Goal: Task Accomplishment & Management: Complete application form

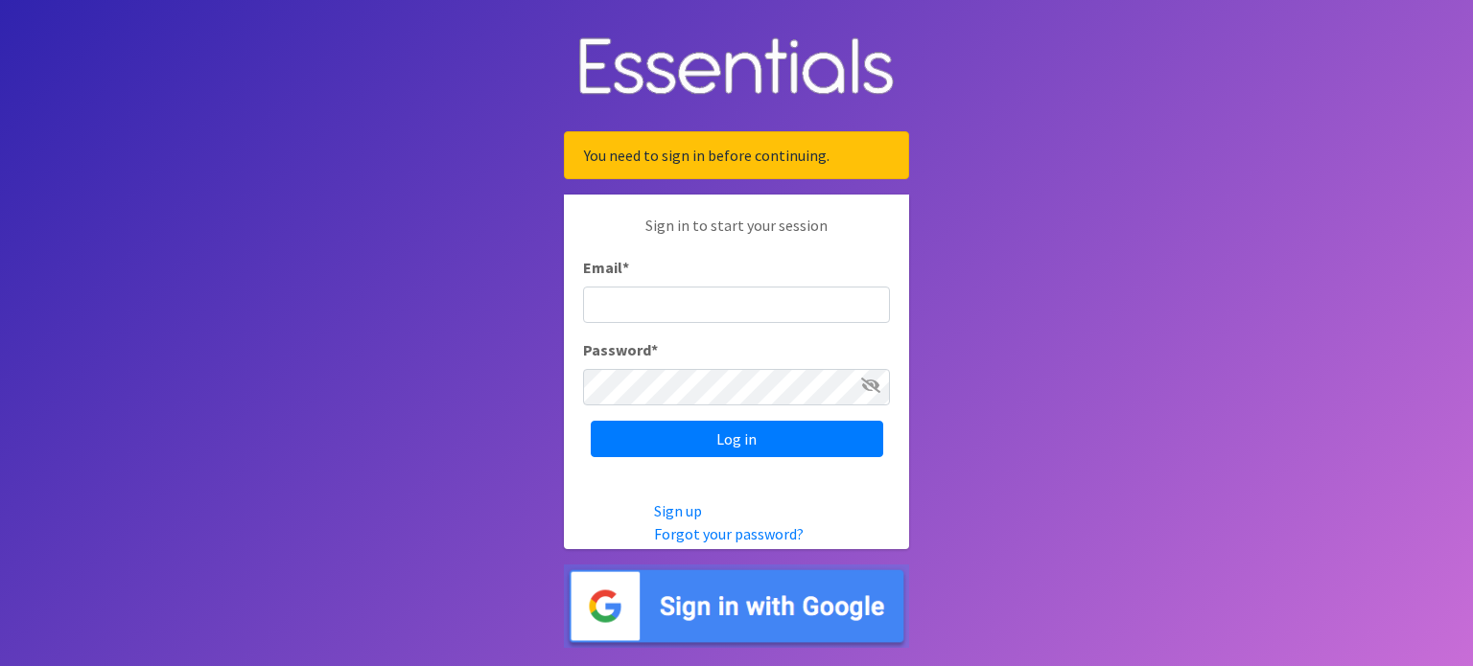
click at [733, 613] on img at bounding box center [736, 606] width 345 height 83
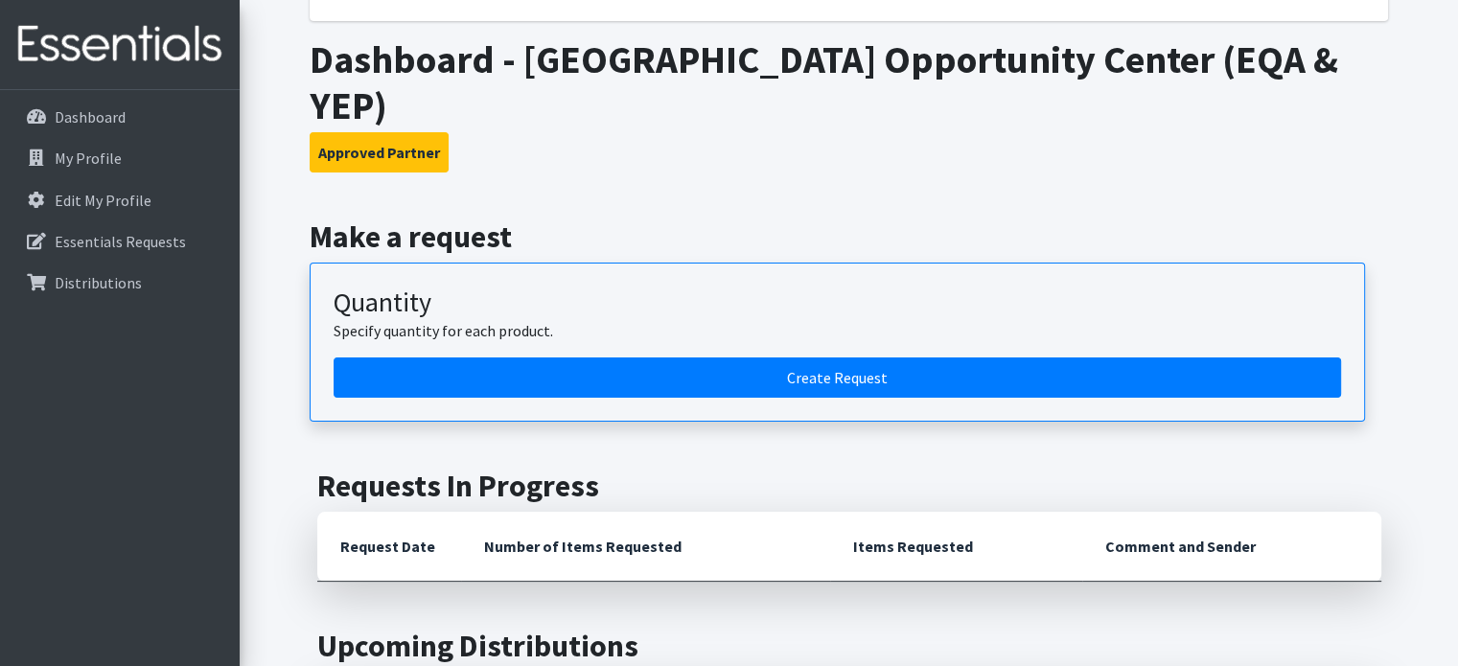
scroll to position [132, 0]
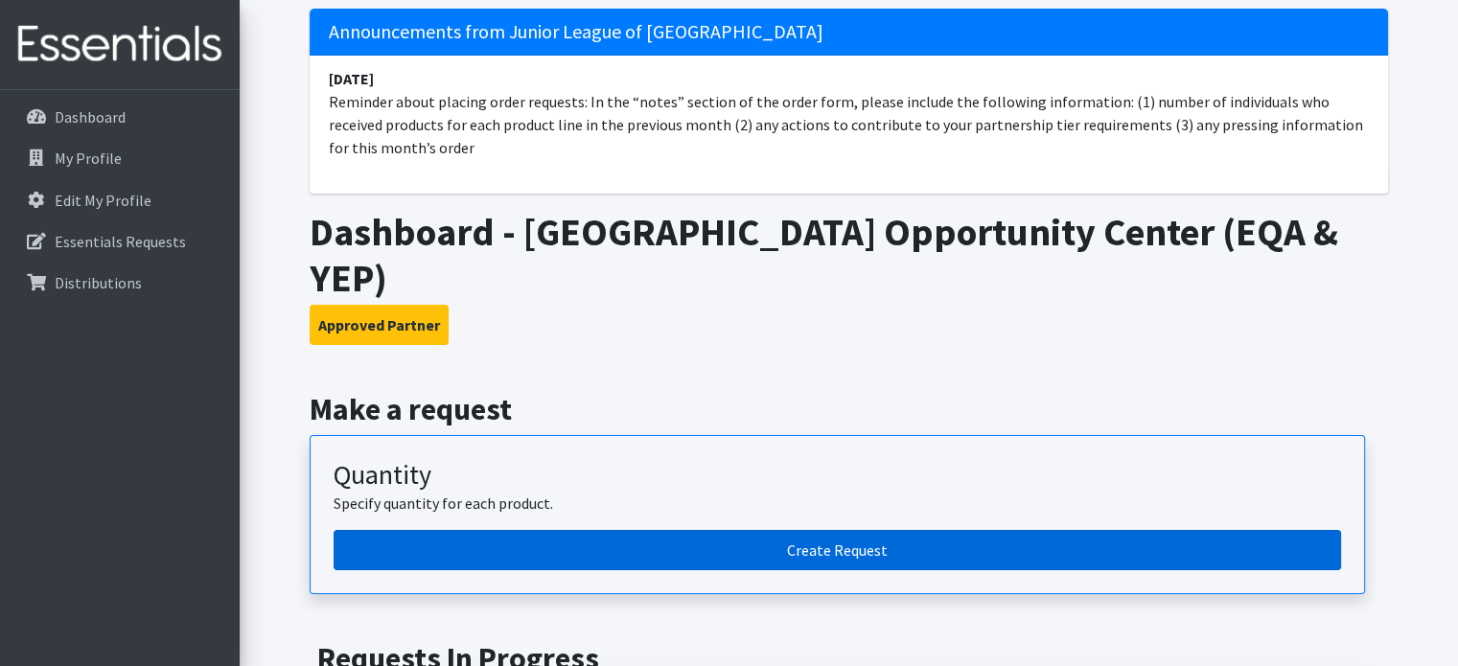
click at [719, 530] on link "Create Request" at bounding box center [838, 550] width 1008 height 40
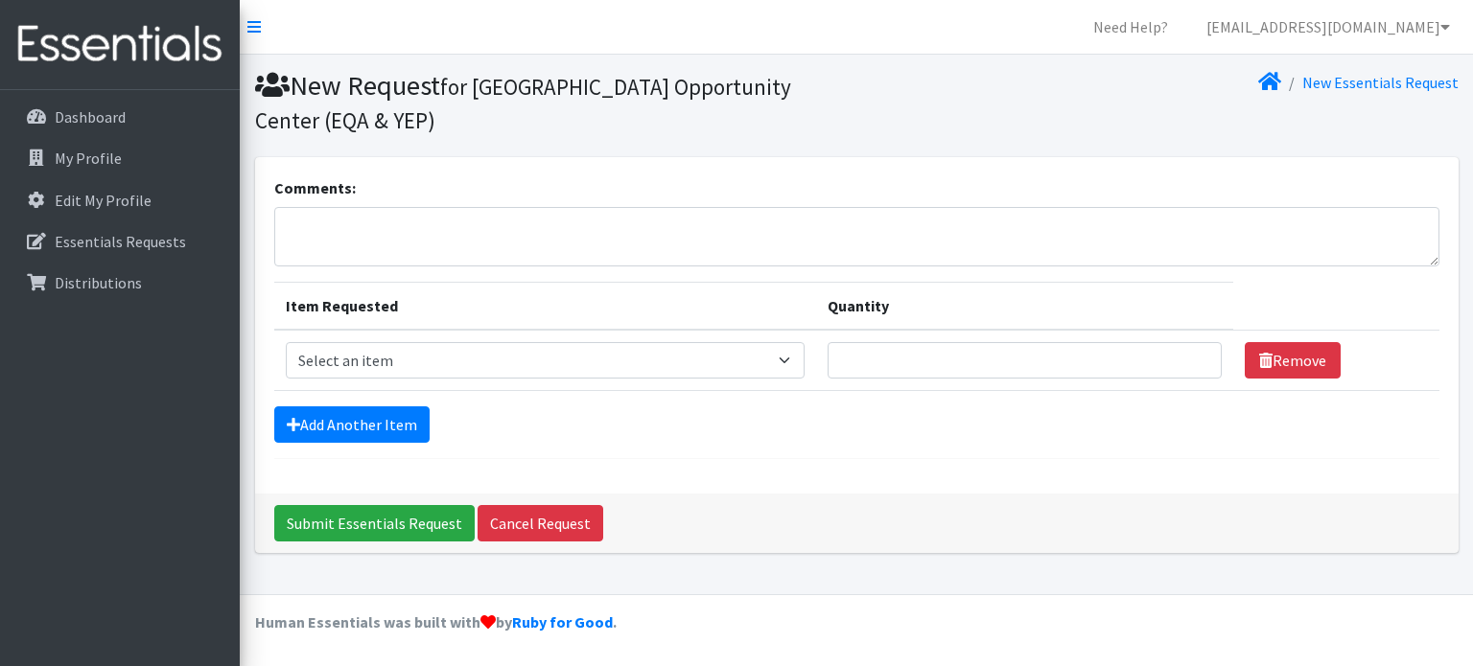
click at [752, 145] on section "New Request for New Orleans East Opportunity Center (EQA & YEP) New Essentials …" at bounding box center [856, 106] width 1233 height 103
click at [660, 236] on textarea "Comments:" at bounding box center [856, 236] width 1165 height 59
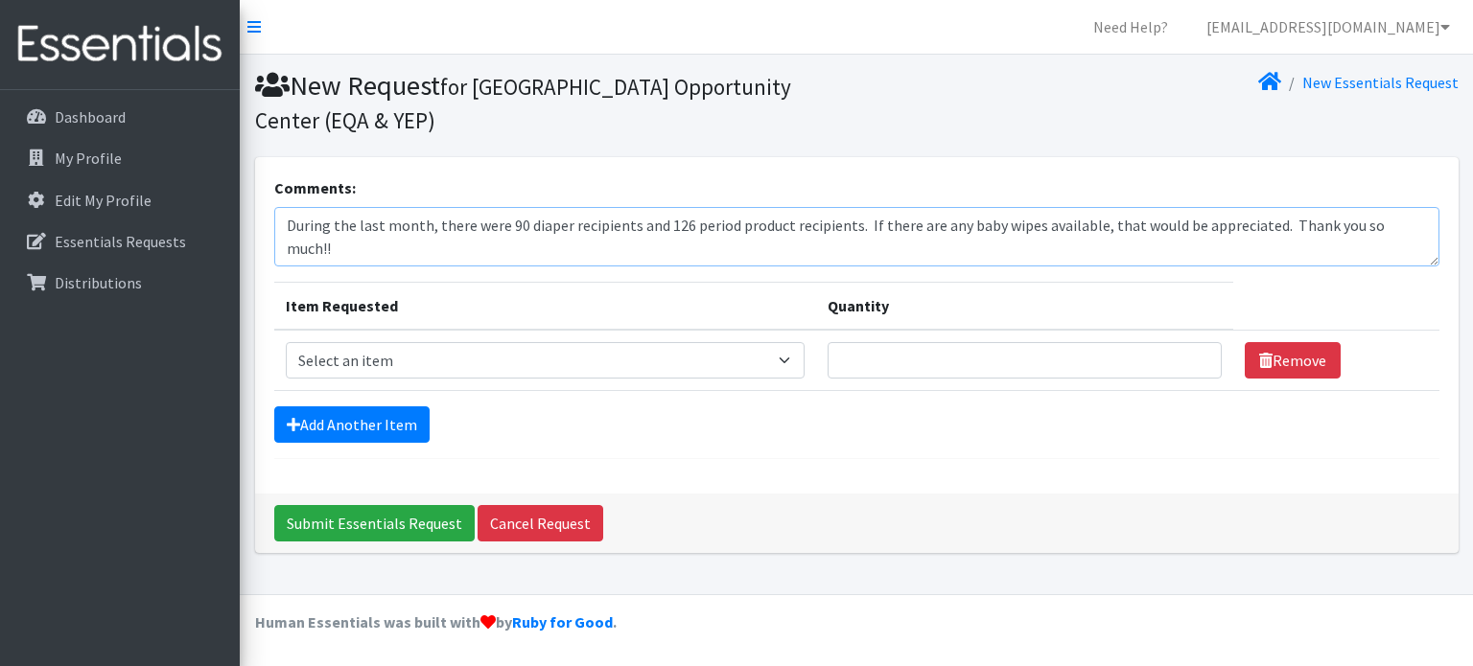
type textarea "During the last month, there were 90 diaper recipients and 126 period product r…"
click at [759, 358] on select "Select an item Diaper - 2T/3T Bundle Diapers - 3T/4T Bundle Diapers - 4T/5T Bun…" at bounding box center [546, 360] width 520 height 36
select select "14879"
click at [286, 342] on select "Select an item Diaper - 2T/3T Bundle Diapers - 3T/4T Bundle Diapers - 4T/5T Bun…" at bounding box center [546, 360] width 520 height 36
type input "1"
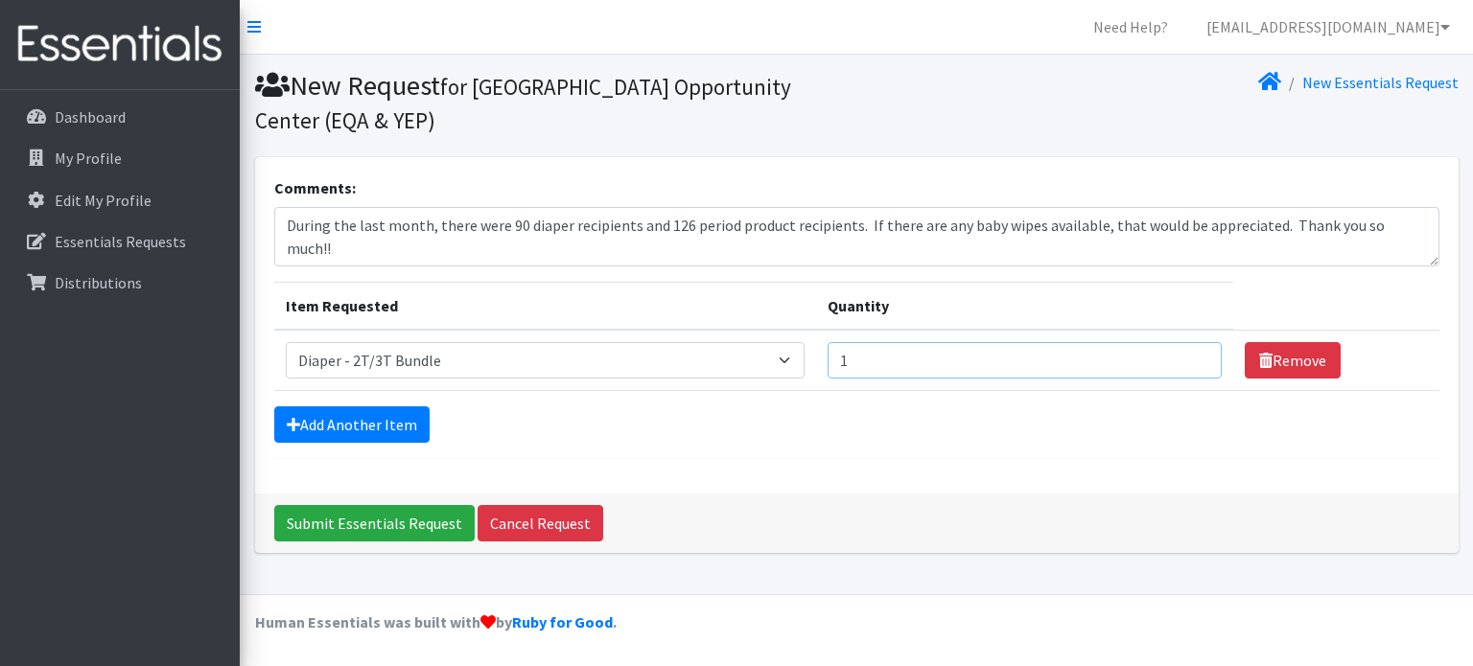
click at [1196, 364] on input "1" at bounding box center [1023, 360] width 393 height 36
type input "7"
click at [364, 425] on link "Add Another Item" at bounding box center [351, 425] width 155 height 36
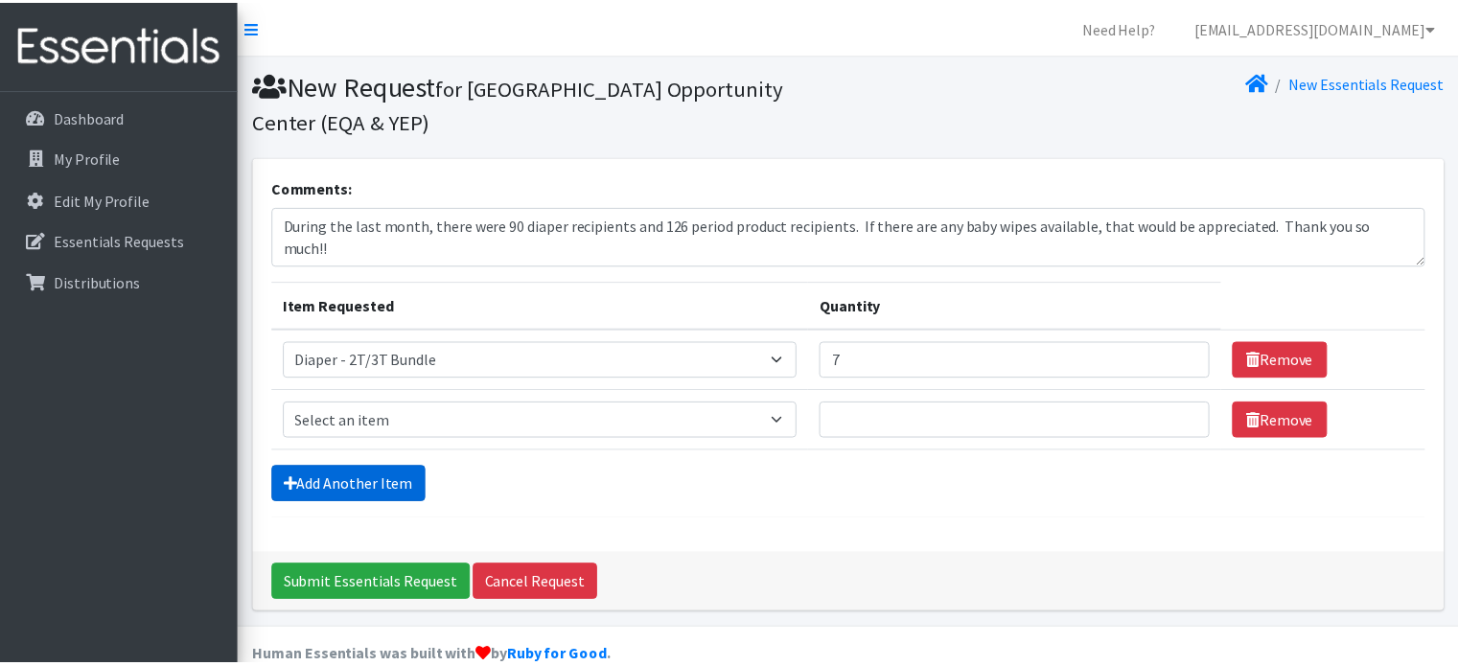
scroll to position [32, 0]
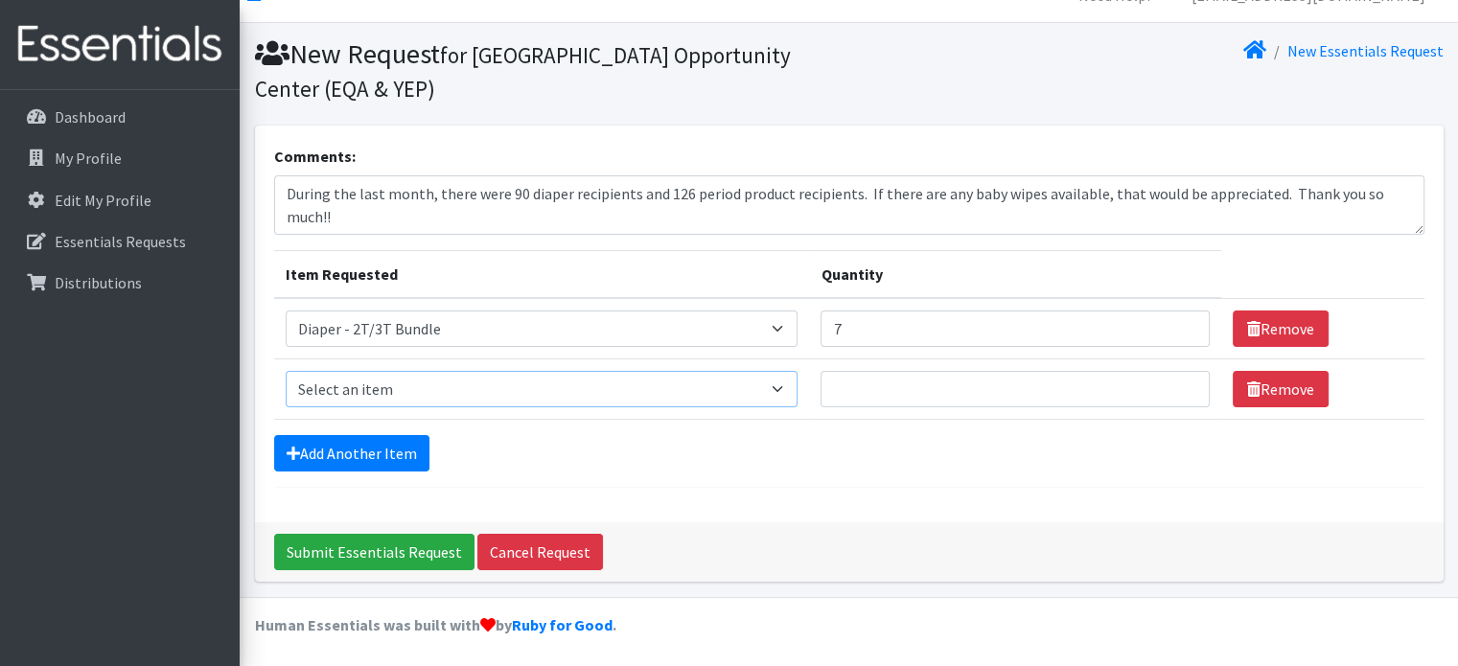
click at [606, 385] on select "Select an item Diaper - 2T/3T Bundle Diapers - 3T/4T Bundle Diapers - 4T/5T Bun…" at bounding box center [542, 389] width 513 height 36
select select "14880"
click at [286, 371] on select "Select an item Diaper - 2T/3T Bundle Diapers - 3T/4T Bundle Diapers - 4T/5T Bun…" at bounding box center [542, 389] width 513 height 36
type input "1"
click at [1181, 392] on input "1" at bounding box center [1015, 389] width 388 height 36
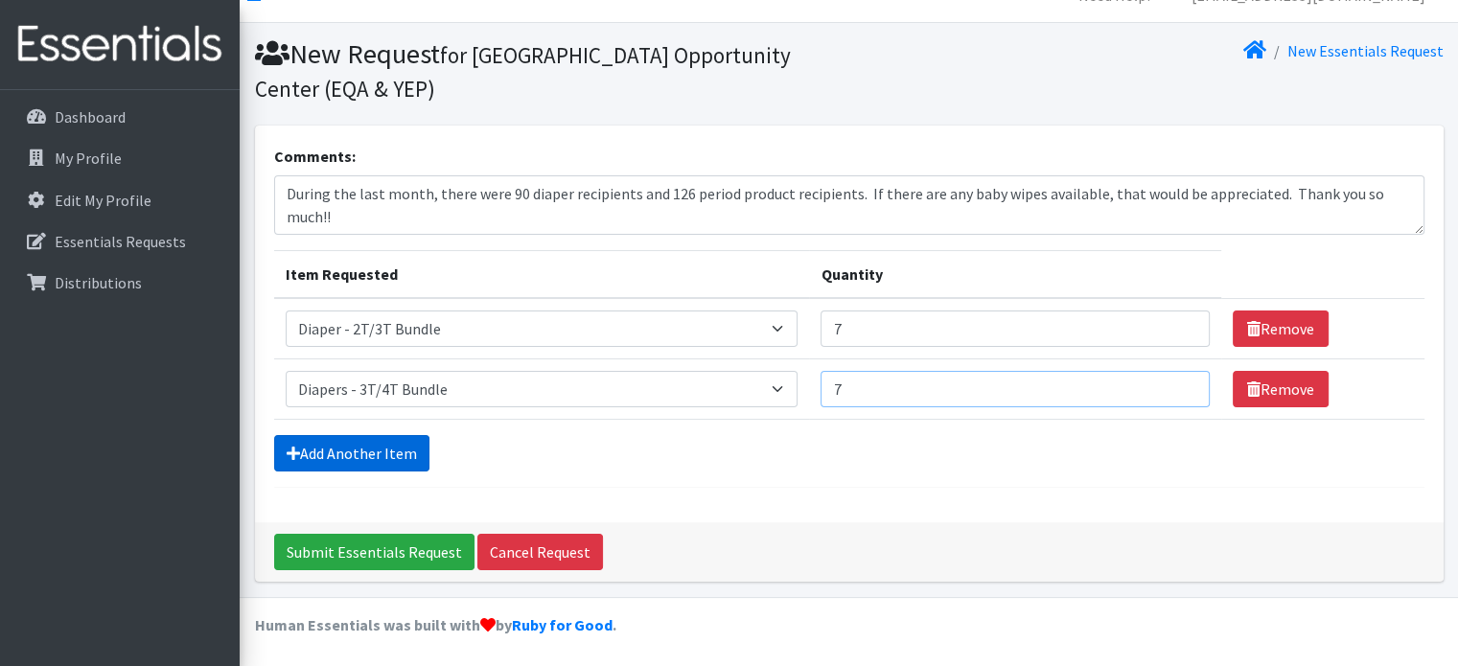
type input "7"
click at [345, 455] on link "Add Another Item" at bounding box center [351, 453] width 155 height 36
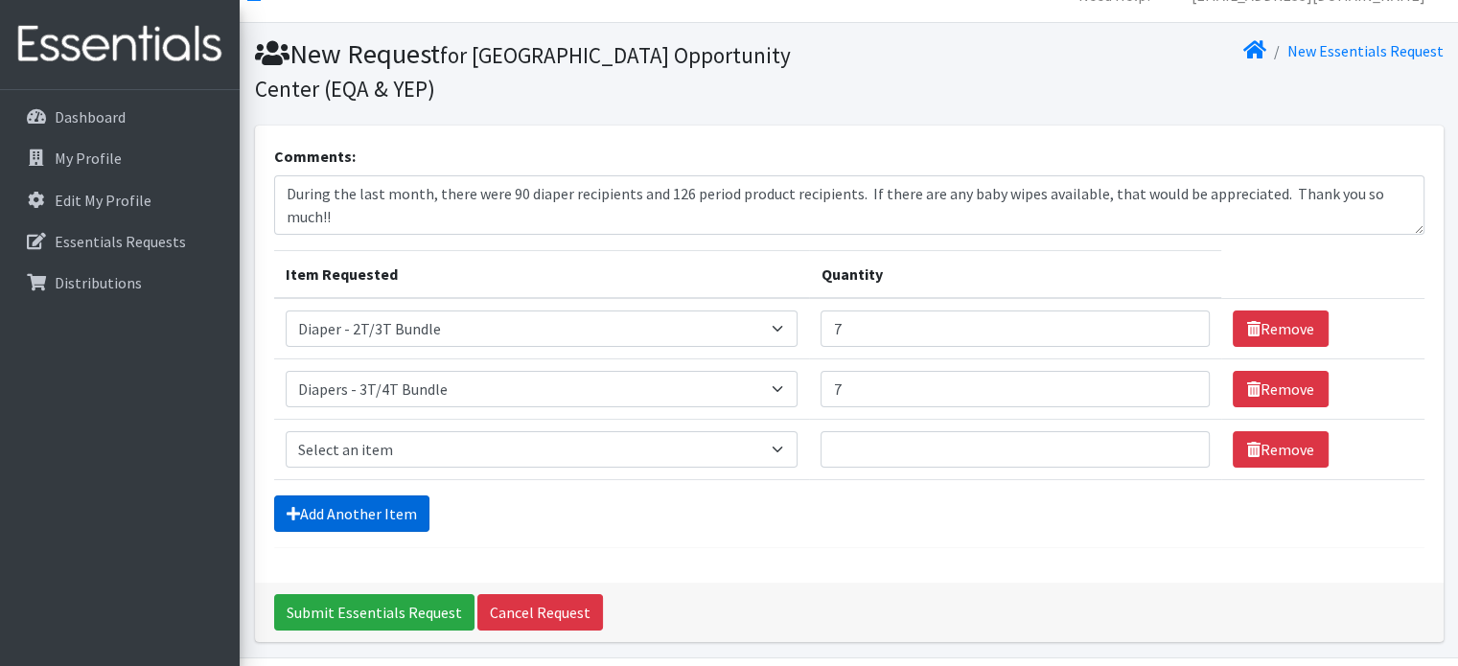
scroll to position [92, 0]
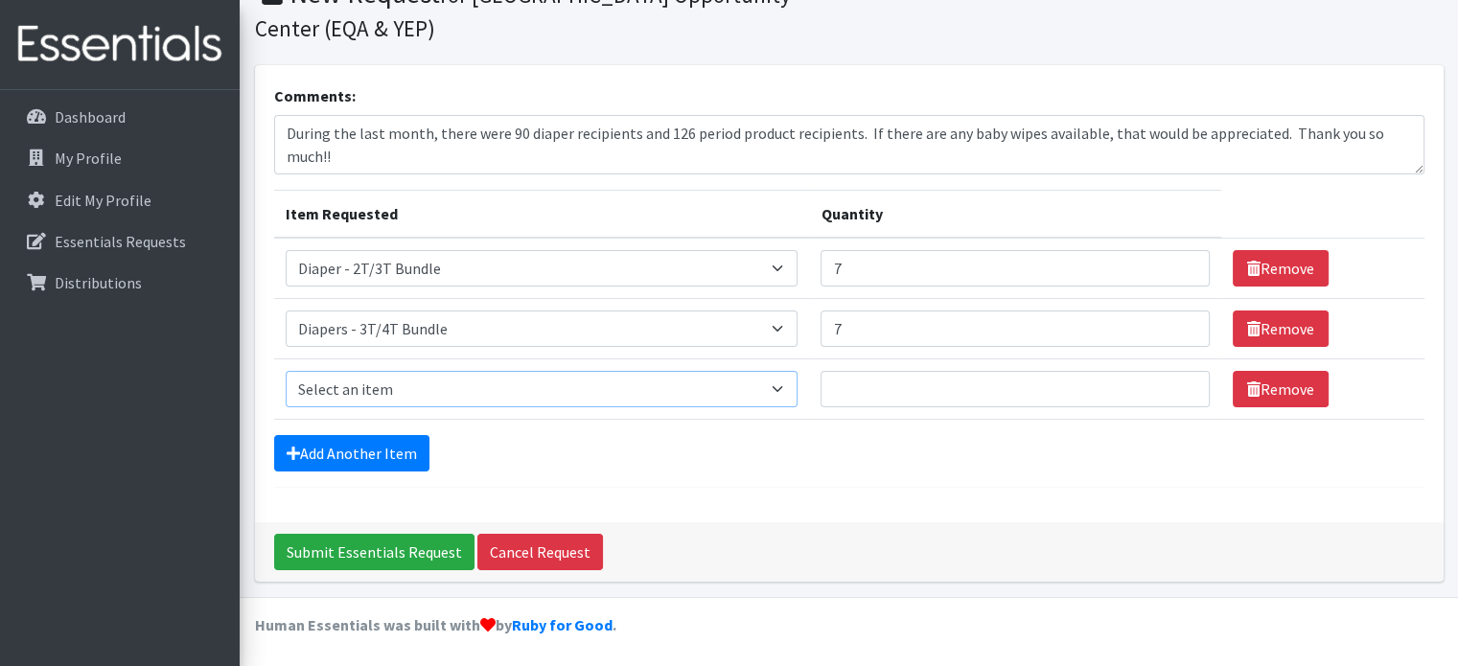
click at [455, 390] on select "Select an item Diaper - 2T/3T Bundle Diapers - 3T/4T Bundle Diapers - 4T/5T Bun…" at bounding box center [542, 389] width 513 height 36
select select "14881"
click at [286, 371] on select "Select an item Diaper - 2T/3T Bundle Diapers - 3T/4T Bundle Diapers - 4T/5T Bun…" at bounding box center [542, 389] width 513 height 36
click at [1003, 398] on input "Quantity" at bounding box center [1015, 389] width 388 height 36
type input "1"
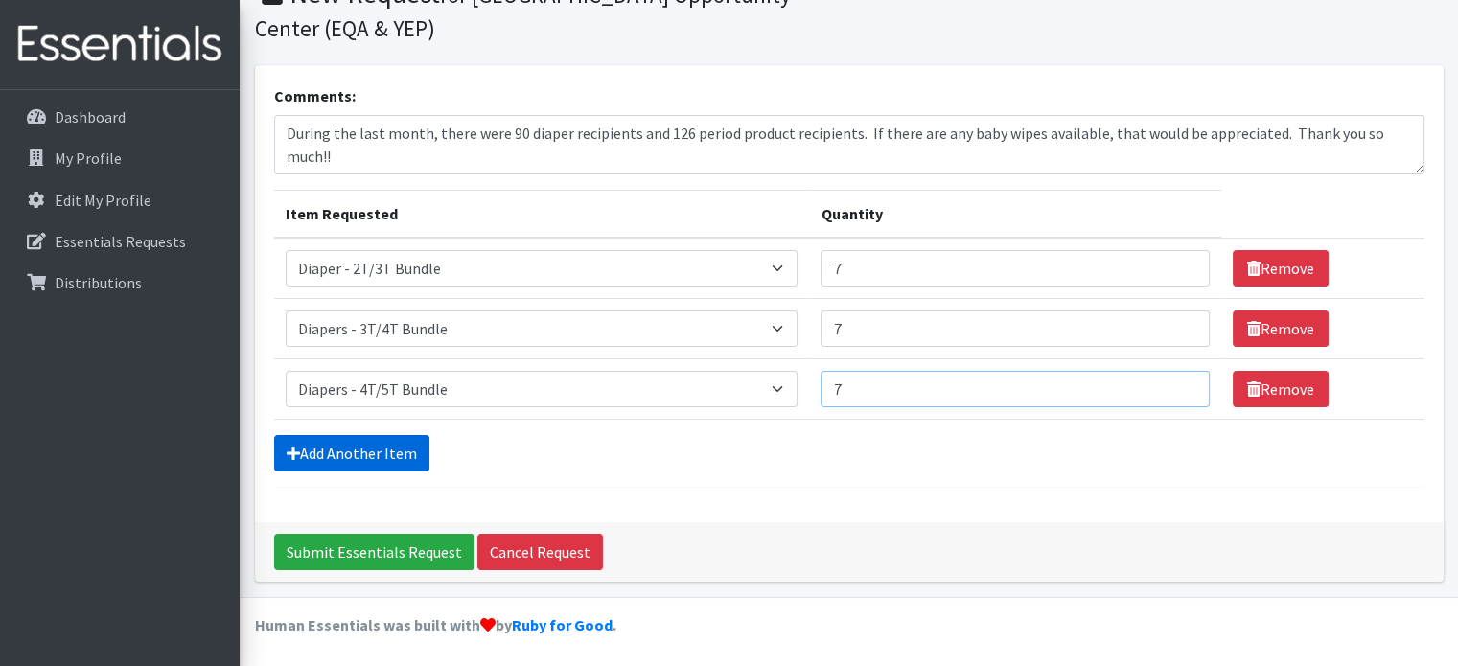
type input "7"
click at [378, 452] on link "Add Another Item" at bounding box center [351, 453] width 155 height 36
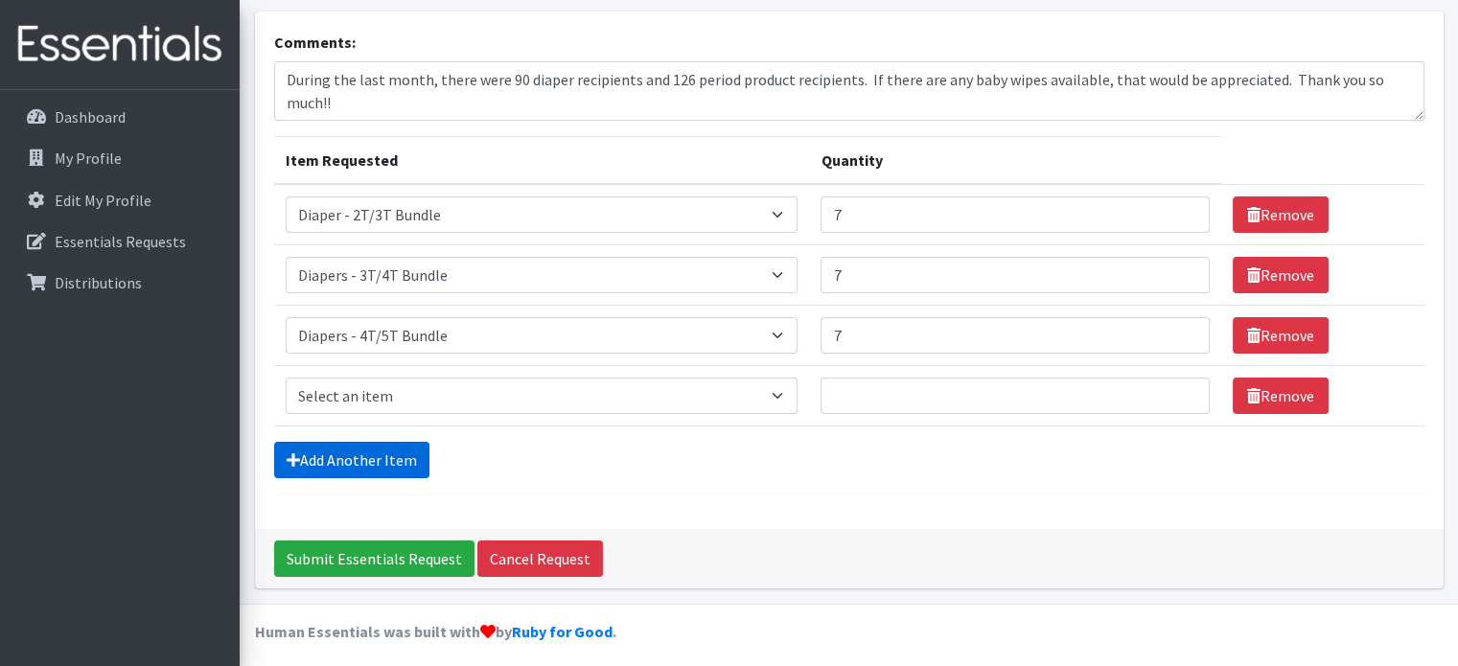
scroll to position [152, 0]
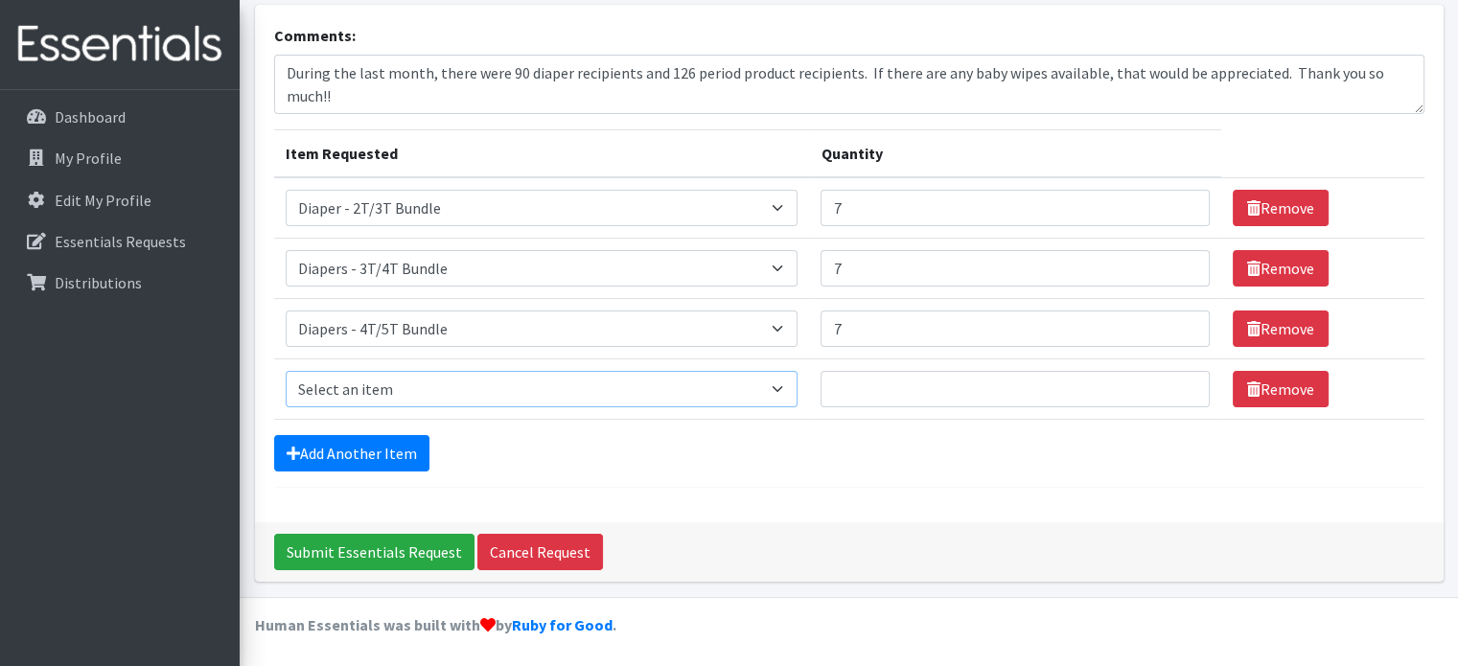
click at [436, 406] on select "Select an item Diaper - 2T/3T Bundle Diapers - 3T/4T Bundle Diapers - 4T/5T Bun…" at bounding box center [542, 389] width 513 height 36
select select "14875"
click at [286, 371] on select "Select an item Diaper - 2T/3T Bundle Diapers - 3T/4T Bundle Diapers - 4T/5T Bun…" at bounding box center [542, 389] width 513 height 36
click at [884, 396] on input "Quantity" at bounding box center [1015, 389] width 388 height 36
type input "5"
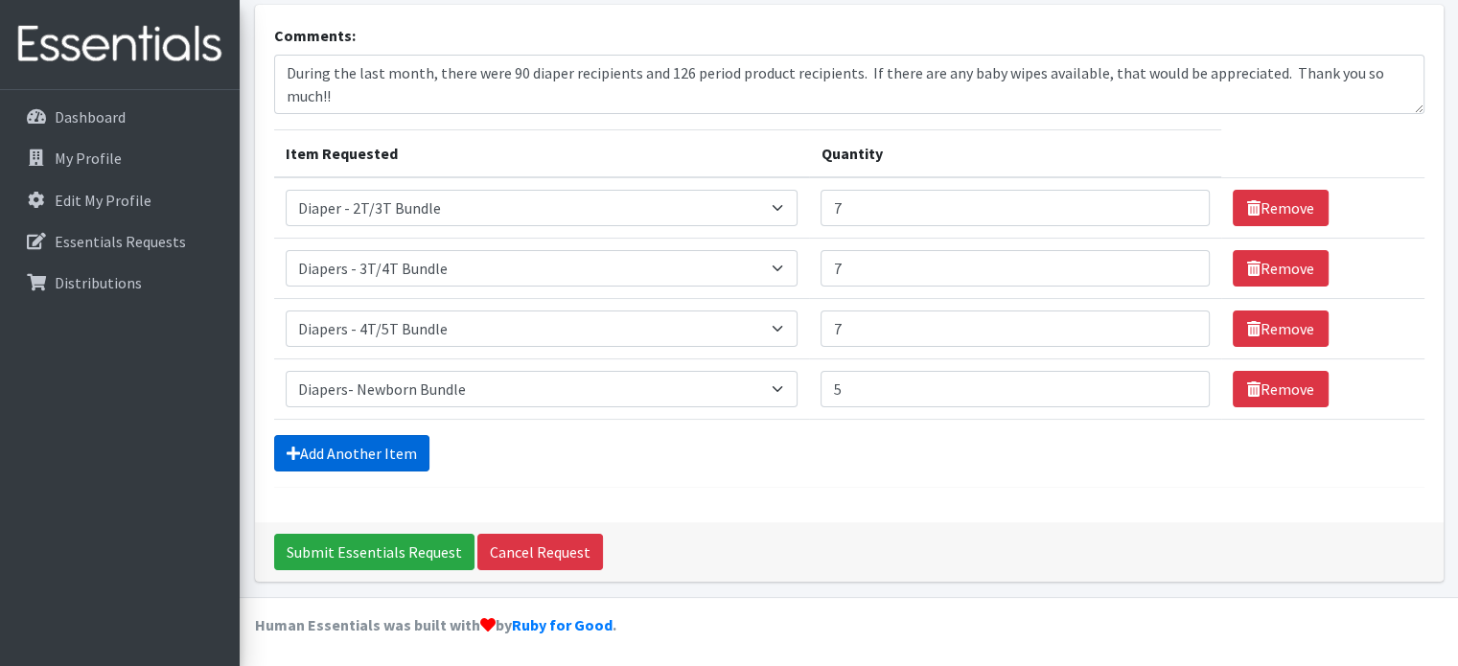
click at [324, 462] on link "Add Another Item" at bounding box center [351, 453] width 155 height 36
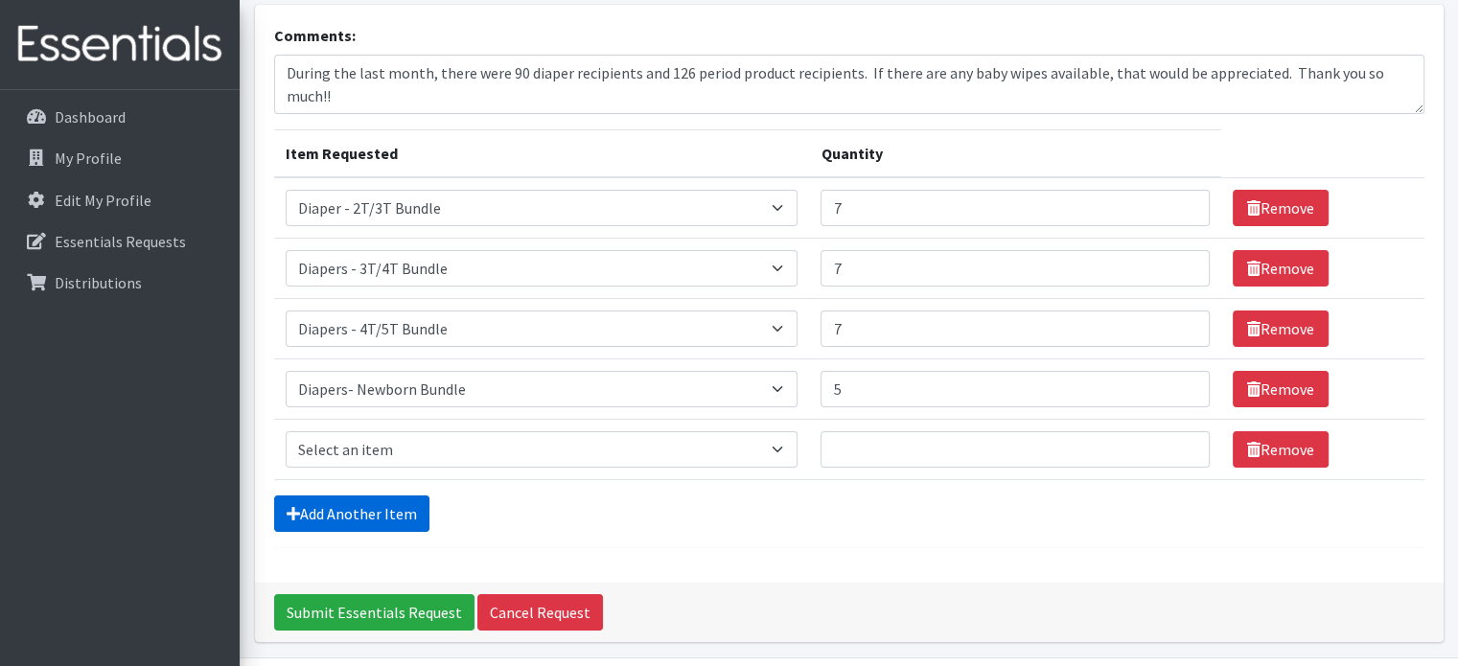
scroll to position [212, 0]
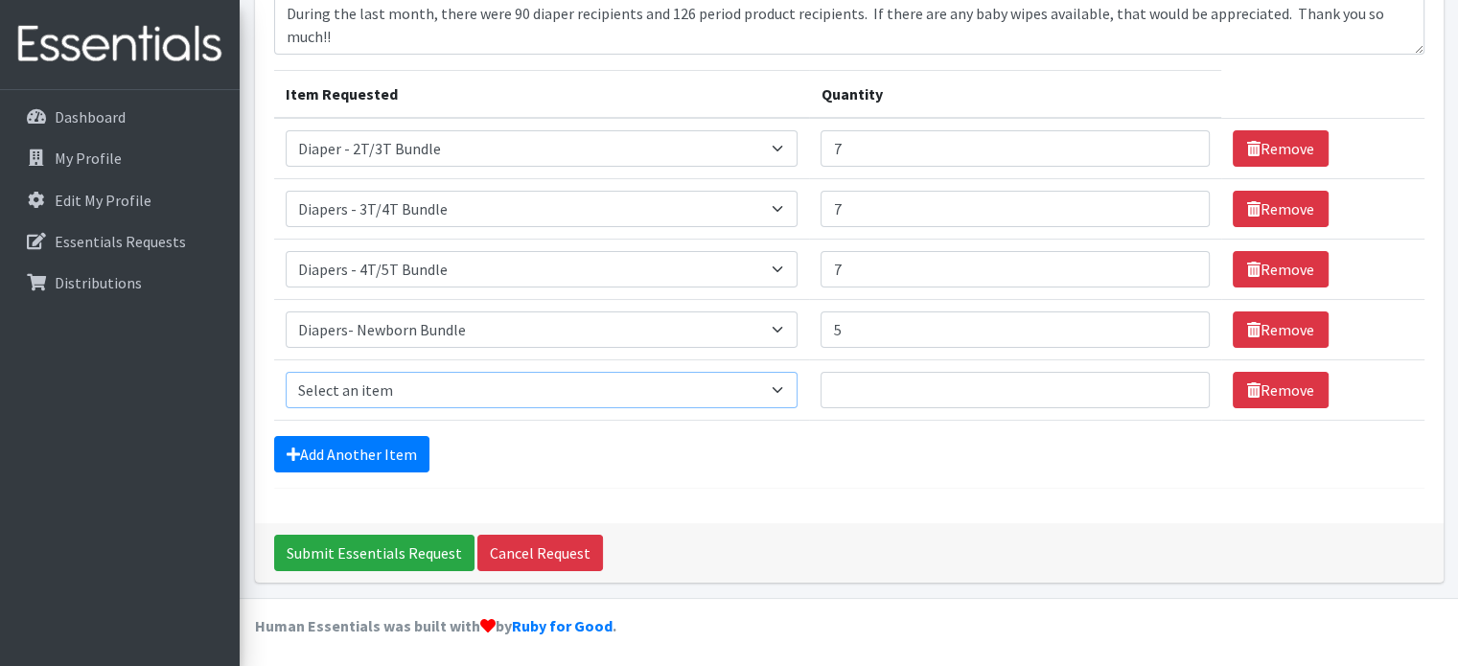
click at [456, 379] on select "Select an item Diaper - 2T/3T Bundle Diapers - 3T/4T Bundle Diapers - 4T/5T Bun…" at bounding box center [542, 390] width 513 height 36
click at [286, 372] on select "Select an item Diaper - 2T/3T Bundle Diapers - 3T/4T Bundle Diapers - 4T/5T Bun…" at bounding box center [542, 390] width 513 height 36
click at [485, 390] on select "Select an item Diaper - 2T/3T Bundle Diapers - 3T/4T Bundle Diapers - 4T/5T Bun…" at bounding box center [542, 390] width 513 height 36
select select "14895"
click at [286, 372] on select "Select an item Diaper - 2T/3T Bundle Diapers - 3T/4T Bundle Diapers - 4T/5T Bun…" at bounding box center [542, 390] width 513 height 36
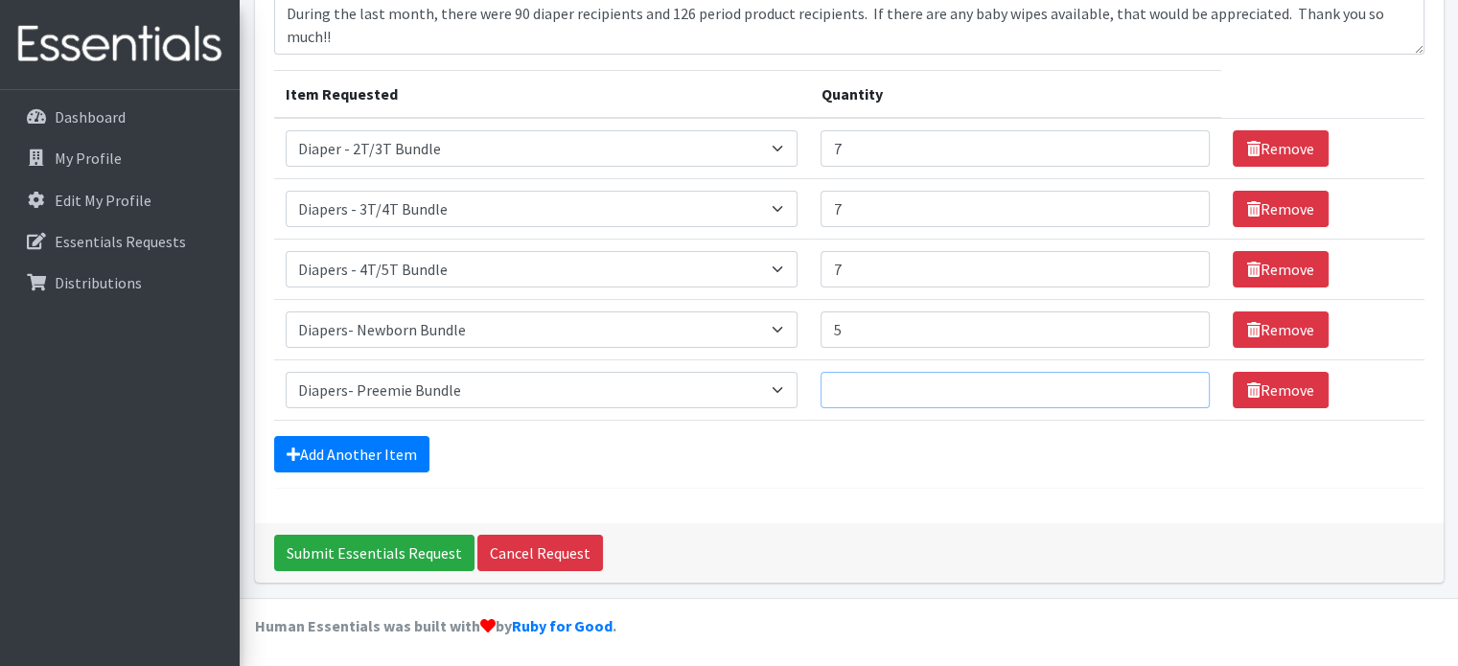
click at [920, 397] on input "Quantity" at bounding box center [1015, 390] width 388 height 36
type input "1"
click at [374, 449] on link "Add Another Item" at bounding box center [351, 454] width 155 height 36
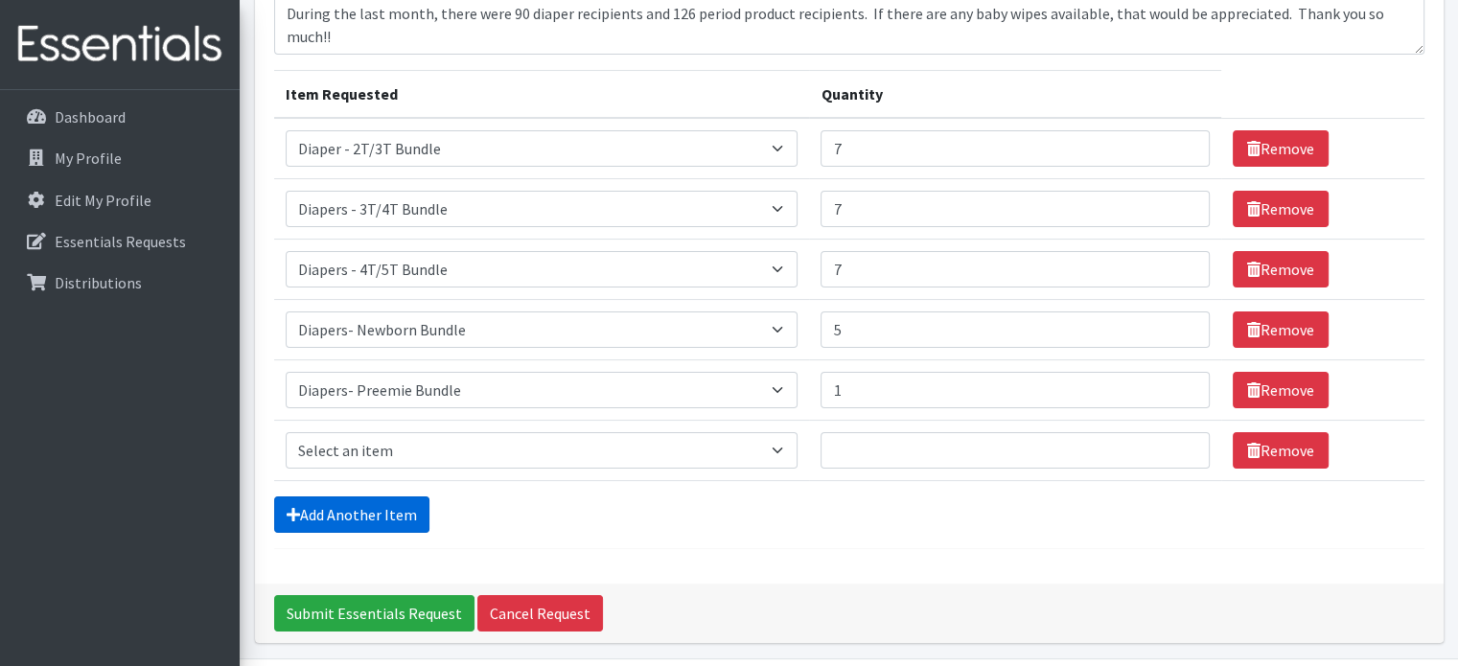
scroll to position [272, 0]
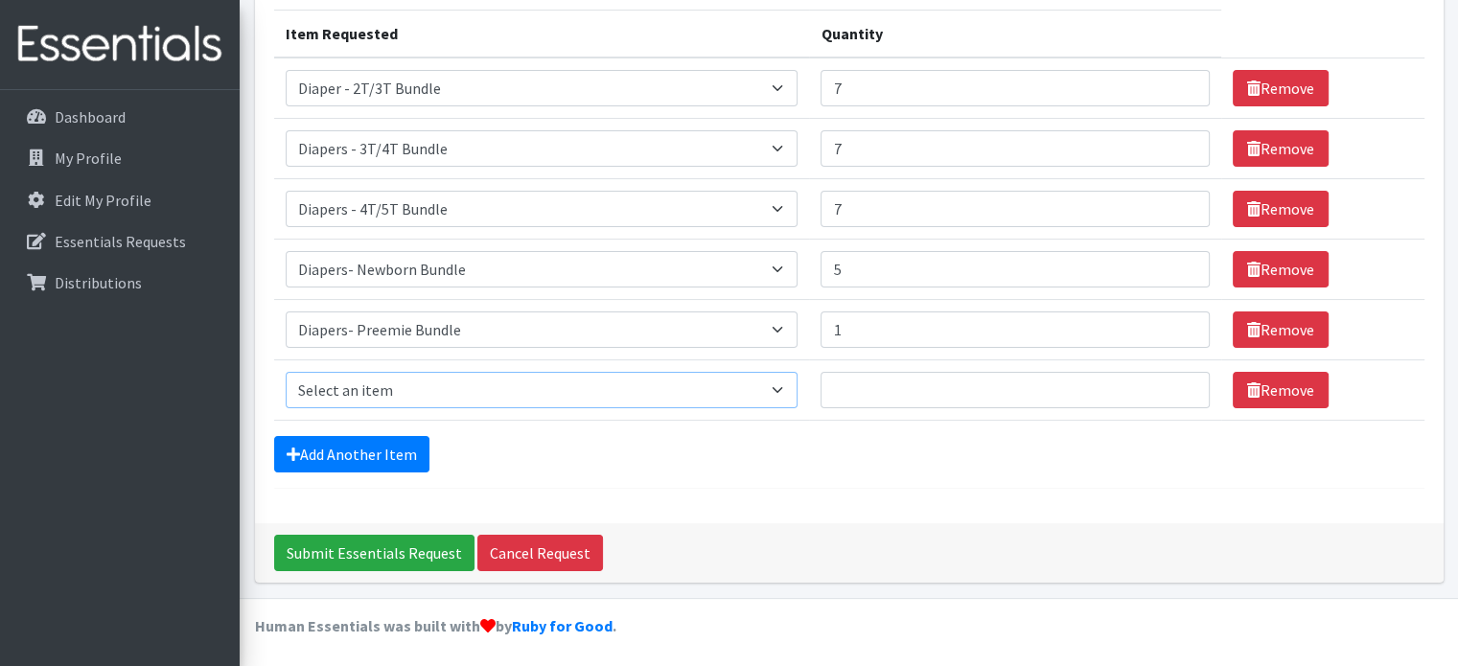
click at [360, 384] on select "Select an item Diaper - 2T/3T Bundle Diapers - 3T/4T Bundle Diapers - 4T/5T Bun…" at bounding box center [542, 390] width 513 height 36
select select "14872"
click at [286, 372] on select "Select an item Diaper - 2T/3T Bundle Diapers - 3T/4T Bundle Diapers - 4T/5T Bun…" at bounding box center [542, 390] width 513 height 36
click at [930, 396] on input "Quantity" at bounding box center [1015, 390] width 388 height 36
type input "17"
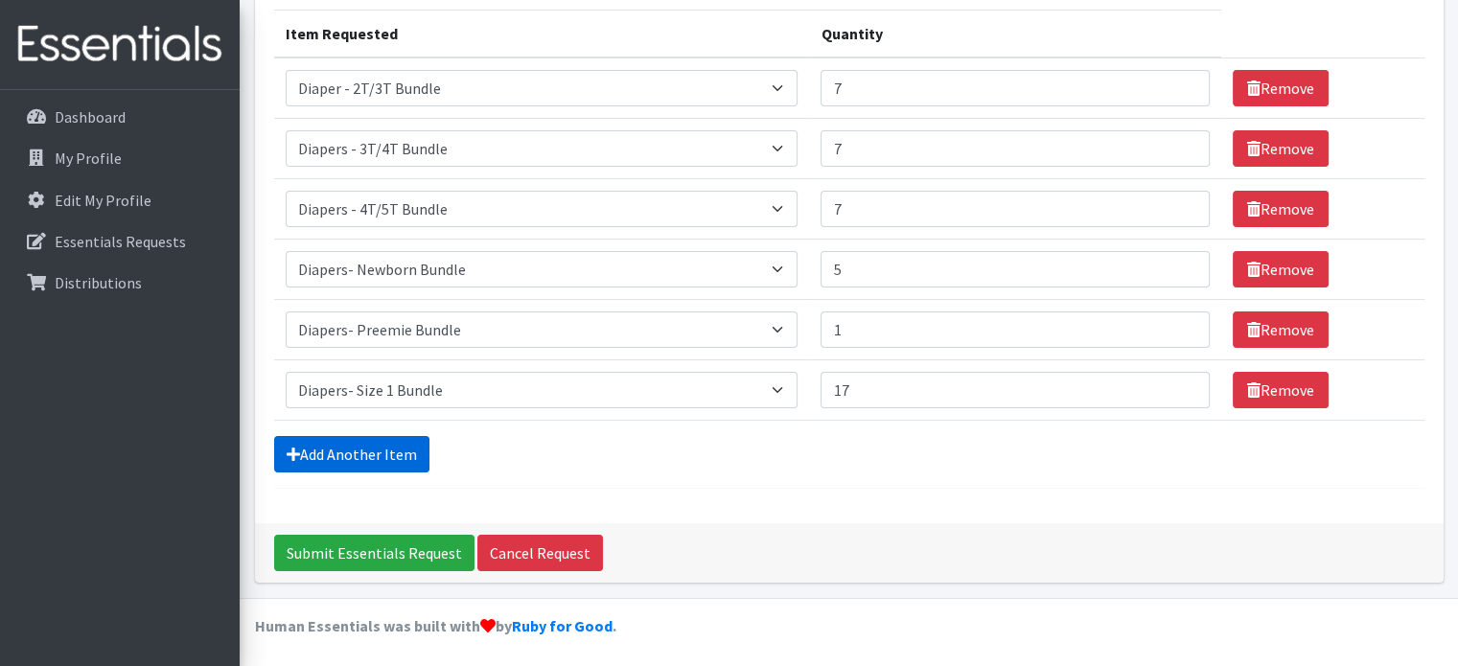
click at [333, 449] on link "Add Another Item" at bounding box center [351, 454] width 155 height 36
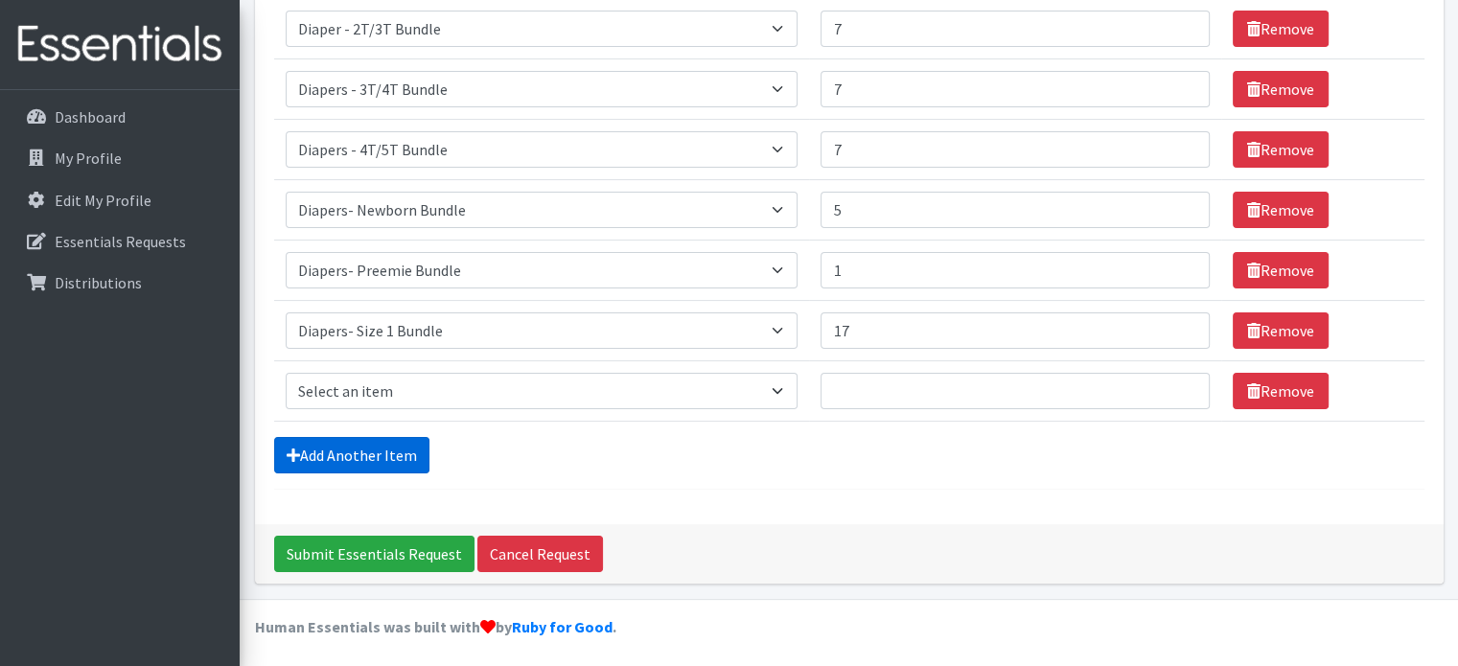
scroll to position [333, 0]
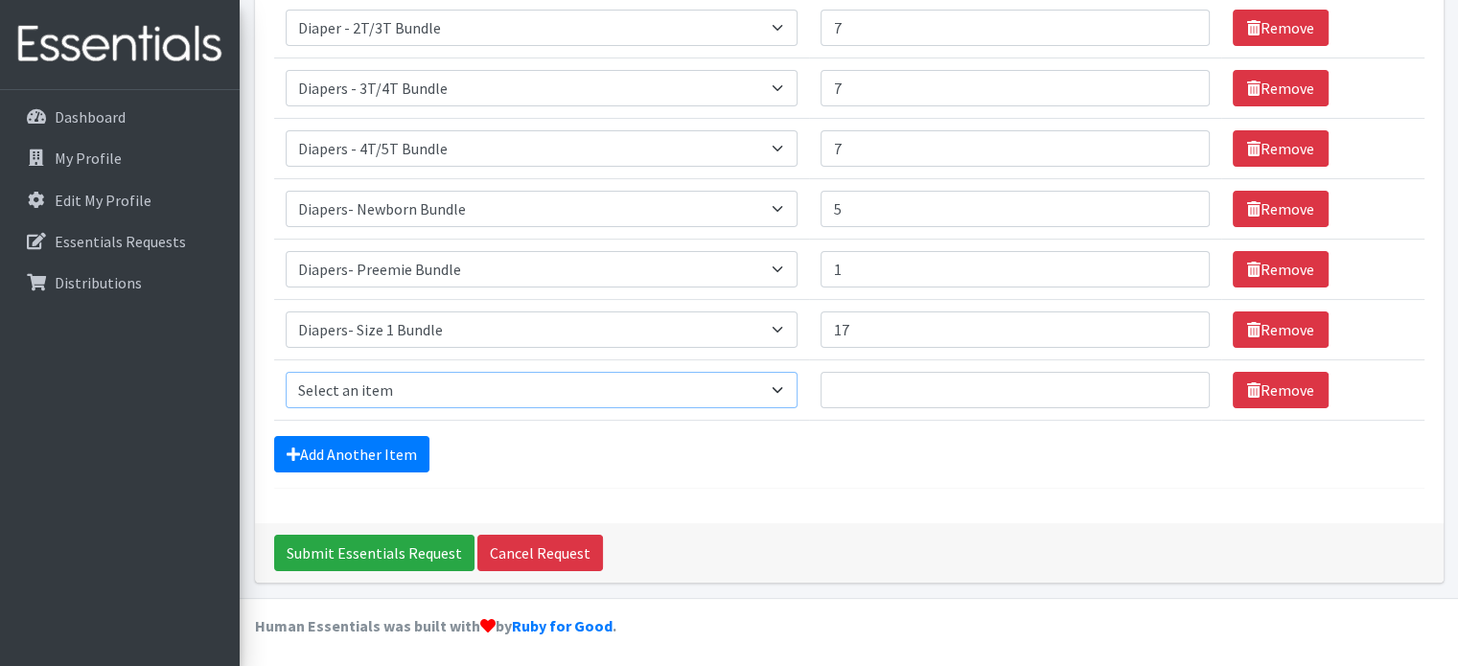
click at [374, 398] on select "Select an item Diaper - 2T/3T Bundle Diapers - 3T/4T Bundle Diapers - 4T/5T Bun…" at bounding box center [542, 390] width 513 height 36
select select "14873"
click at [286, 372] on select "Select an item Diaper - 2T/3T Bundle Diapers - 3T/4T Bundle Diapers - 4T/5T Bun…" at bounding box center [542, 390] width 513 height 36
click at [872, 386] on input "Quantity" at bounding box center [1015, 390] width 388 height 36
type input "10"
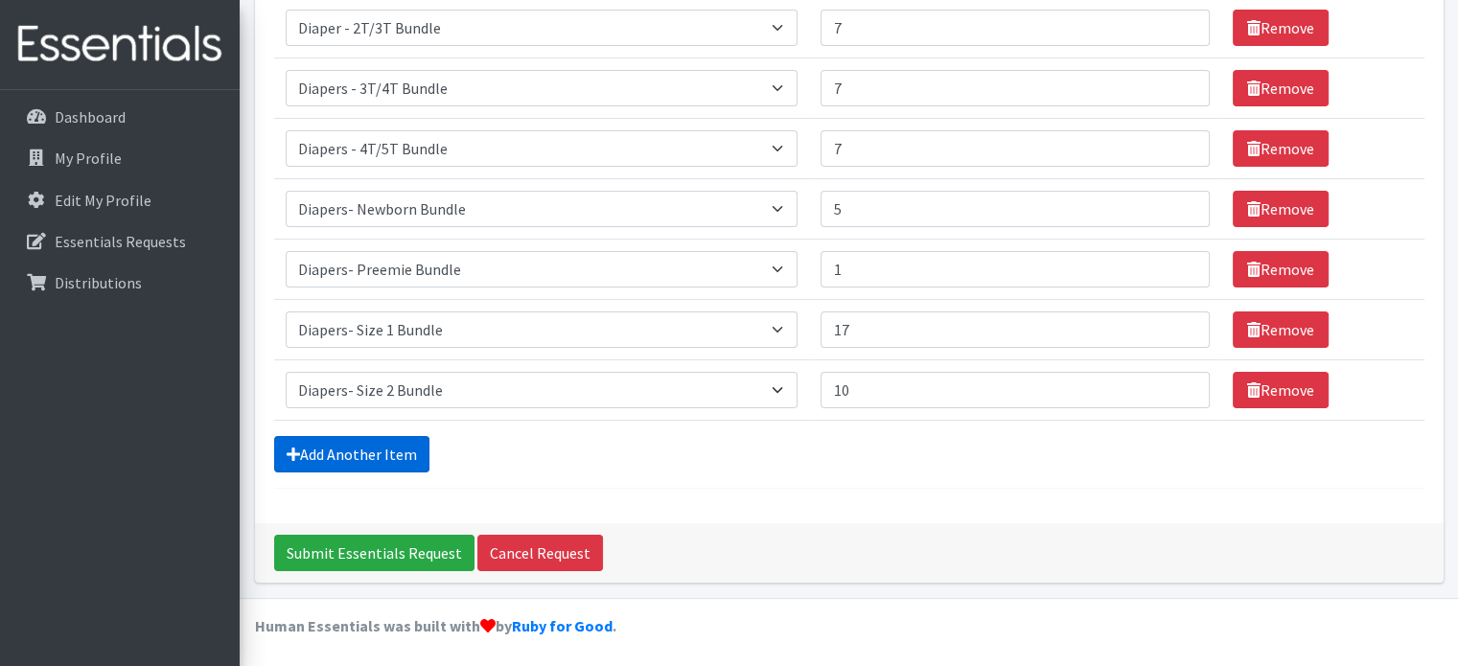
click at [383, 448] on link "Add Another Item" at bounding box center [351, 454] width 155 height 36
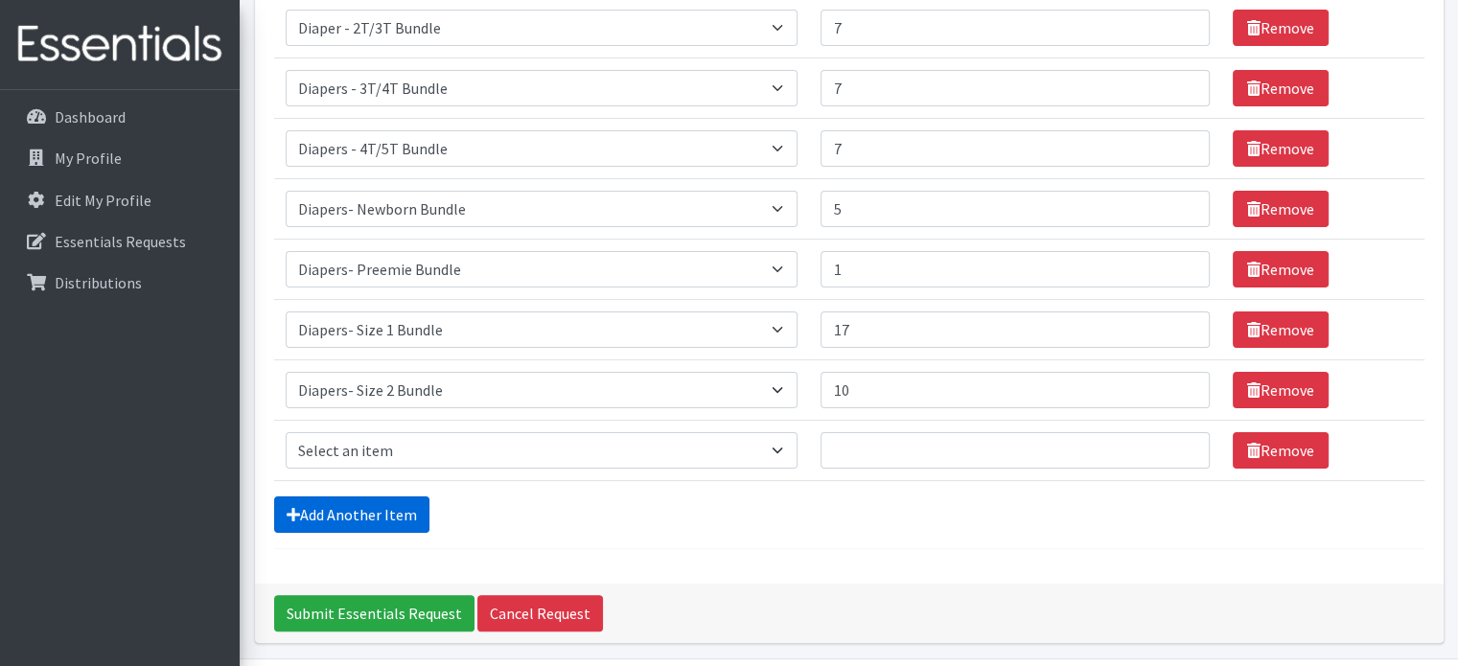
scroll to position [393, 0]
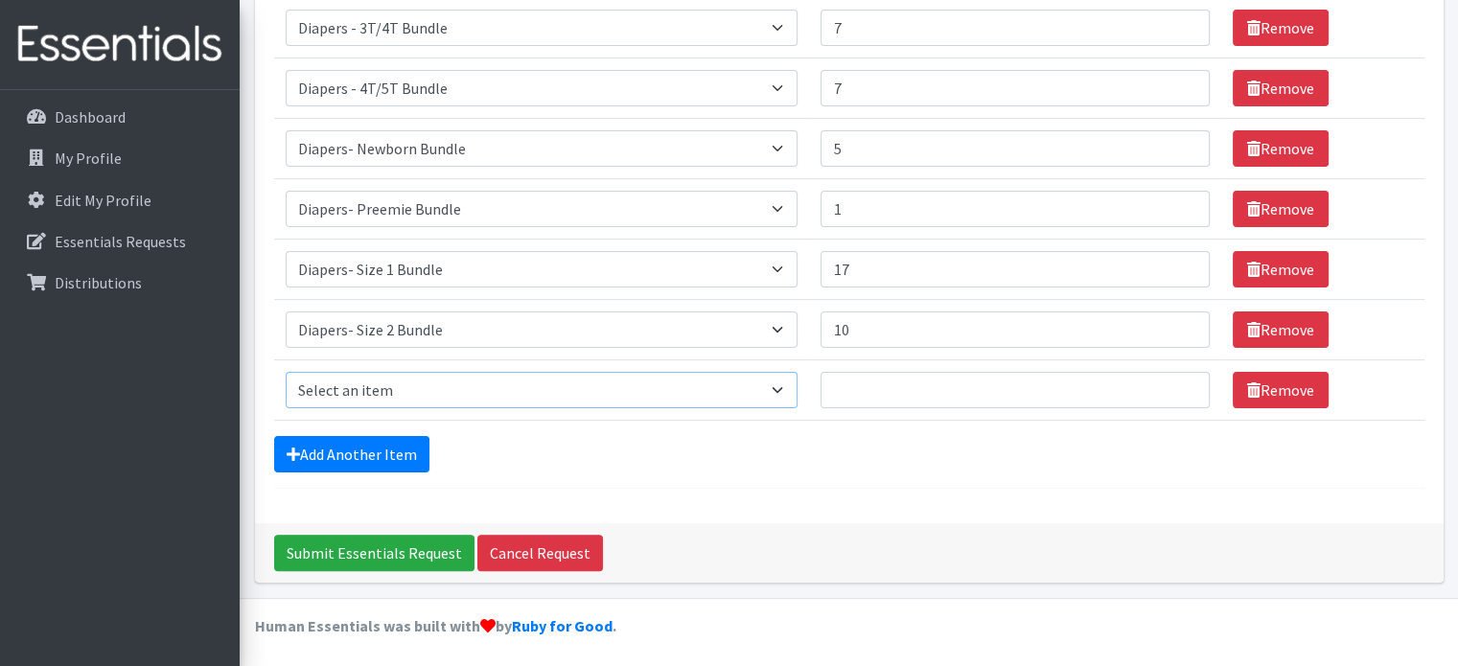
click at [368, 397] on select "Select an item Diaper - 2T/3T Bundle Diapers - 3T/4T Bundle Diapers - 4T/5T Bun…" at bounding box center [542, 390] width 513 height 36
select select "14874"
click at [286, 372] on select "Select an item Diaper - 2T/3T Bundle Diapers - 3T/4T Bundle Diapers - 4T/5T Bun…" at bounding box center [542, 390] width 513 height 36
click at [940, 397] on input "Quantity" at bounding box center [1015, 390] width 388 height 36
type input "25"
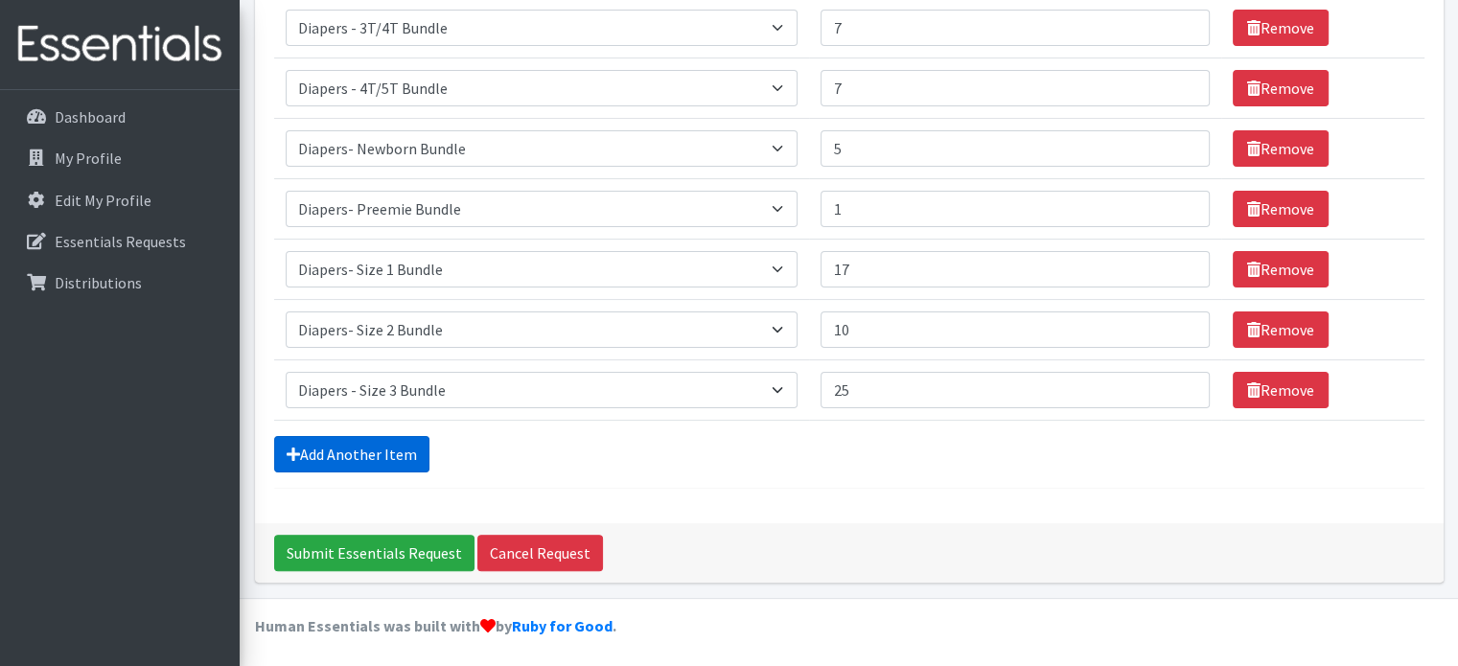
click at [354, 455] on link "Add Another Item" at bounding box center [351, 454] width 155 height 36
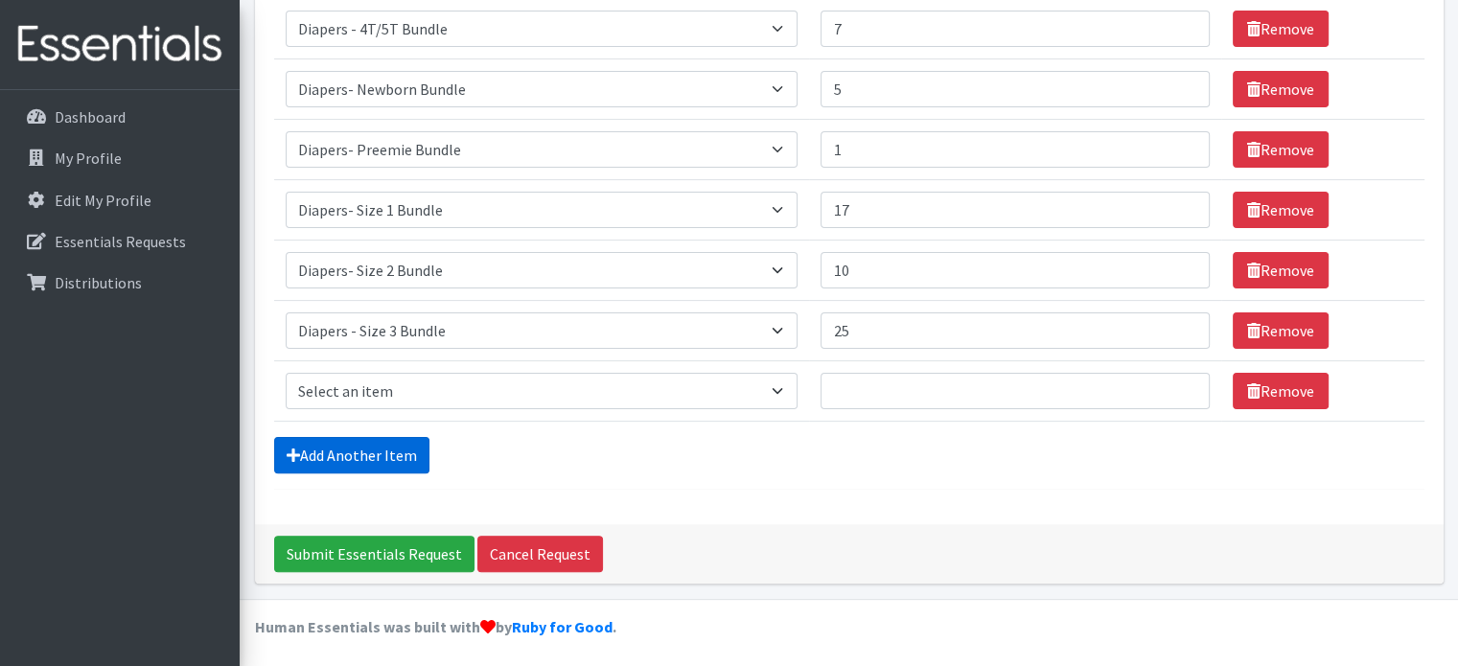
scroll to position [453, 0]
click at [429, 386] on select "Select an item Diaper - 2T/3T Bundle Diapers - 3T/4T Bundle Diapers - 4T/5T Bun…" at bounding box center [542, 391] width 513 height 36
select select "14876"
click at [286, 373] on select "Select an item Diaper - 2T/3T Bundle Diapers - 3T/4T Bundle Diapers - 4T/5T Bun…" at bounding box center [542, 391] width 513 height 36
click at [903, 388] on input "Quantity" at bounding box center [1015, 391] width 388 height 36
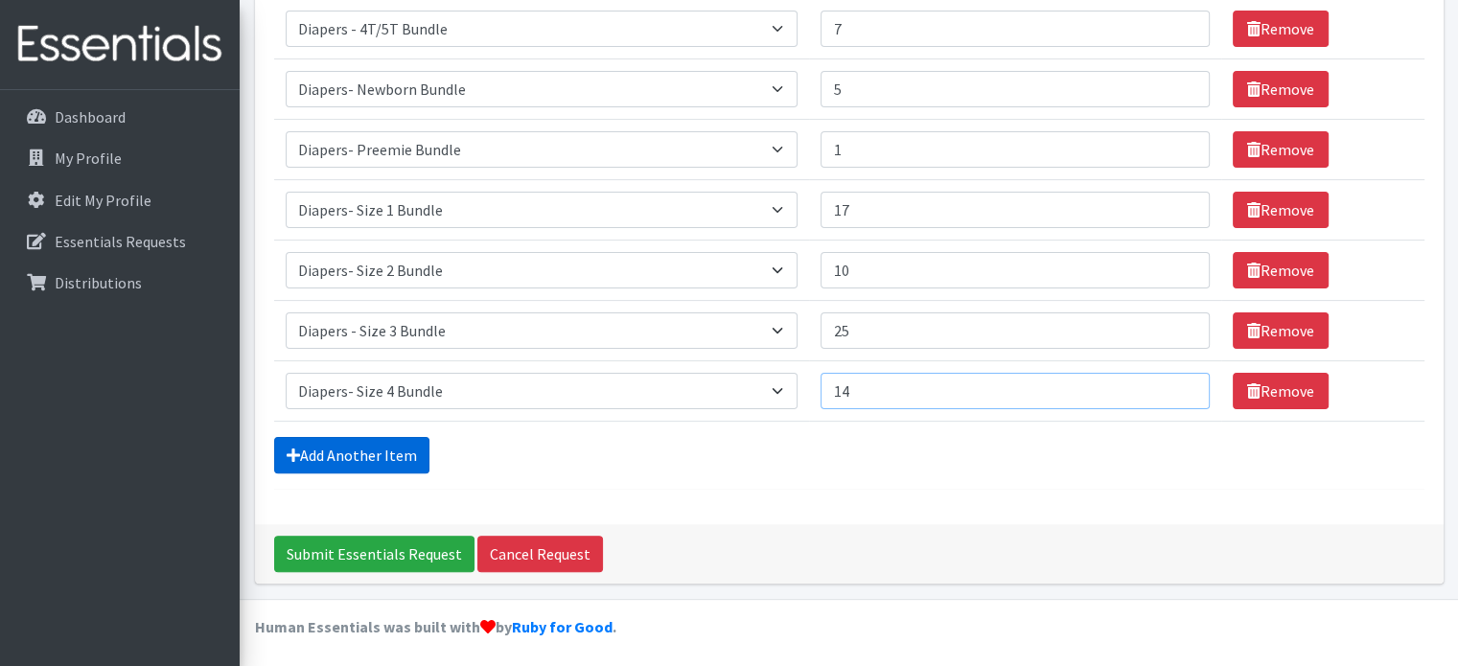
type input "14"
click at [341, 452] on link "Add Another Item" at bounding box center [351, 455] width 155 height 36
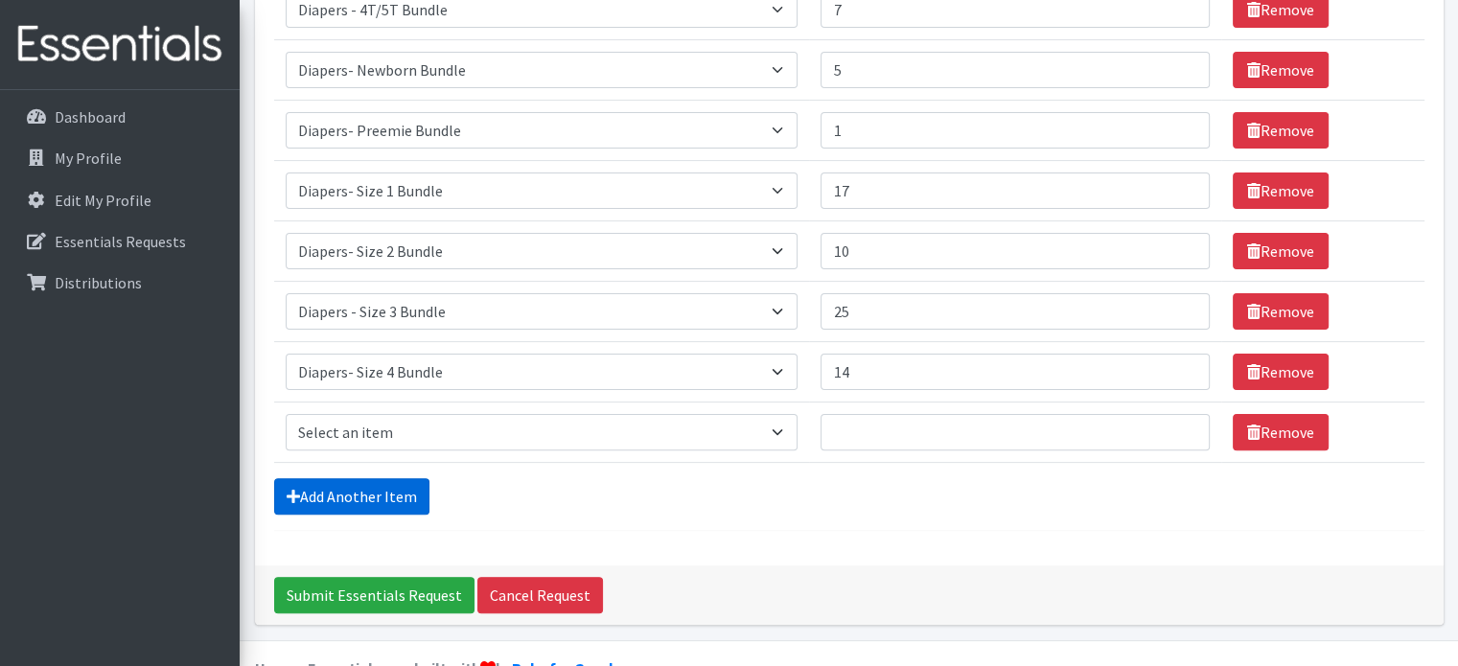
scroll to position [514, 0]
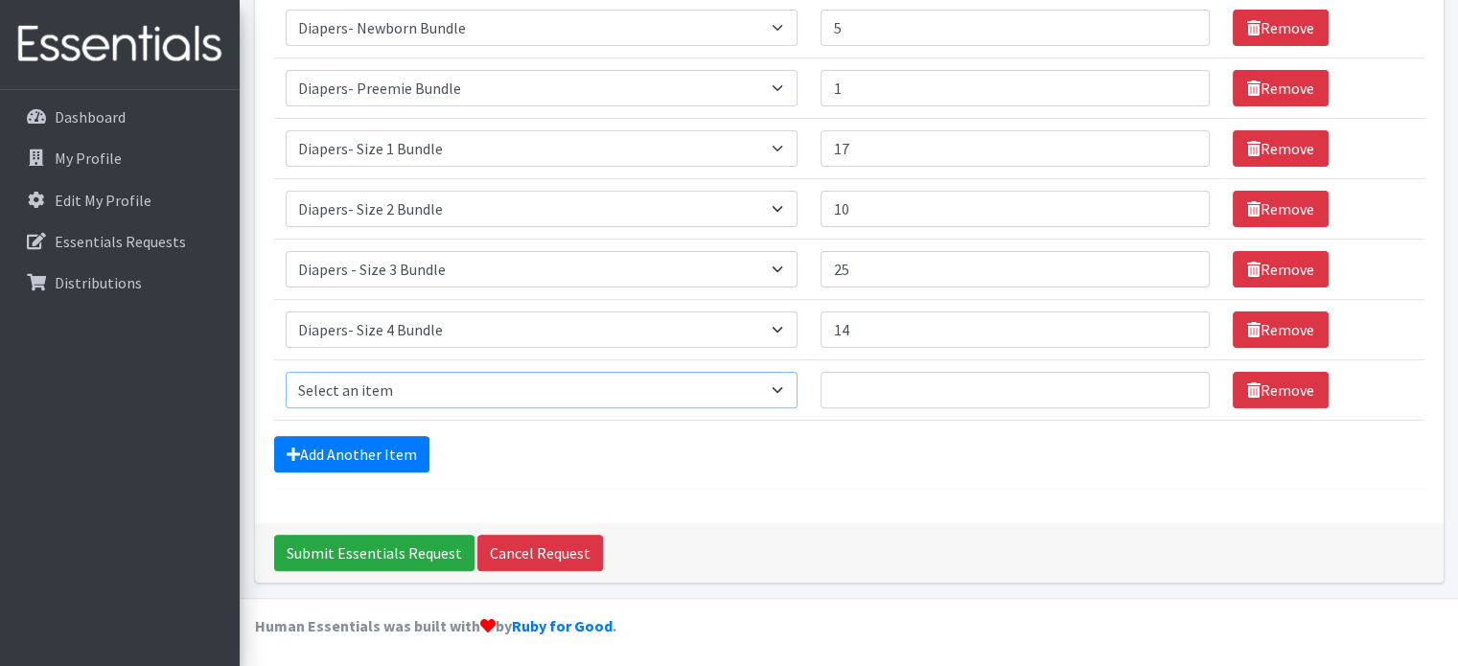
click at [396, 382] on select "Select an item Diaper - 2T/3T Bundle Diapers - 3T/4T Bundle Diapers - 4T/5T Bun…" at bounding box center [542, 390] width 513 height 36
select select "14877"
click at [286, 372] on select "Select an item Diaper - 2T/3T Bundle Diapers - 3T/4T Bundle Diapers - 4T/5T Bun…" at bounding box center [542, 390] width 513 height 36
click at [888, 386] on input "Quantity" at bounding box center [1015, 390] width 388 height 36
type input "15"
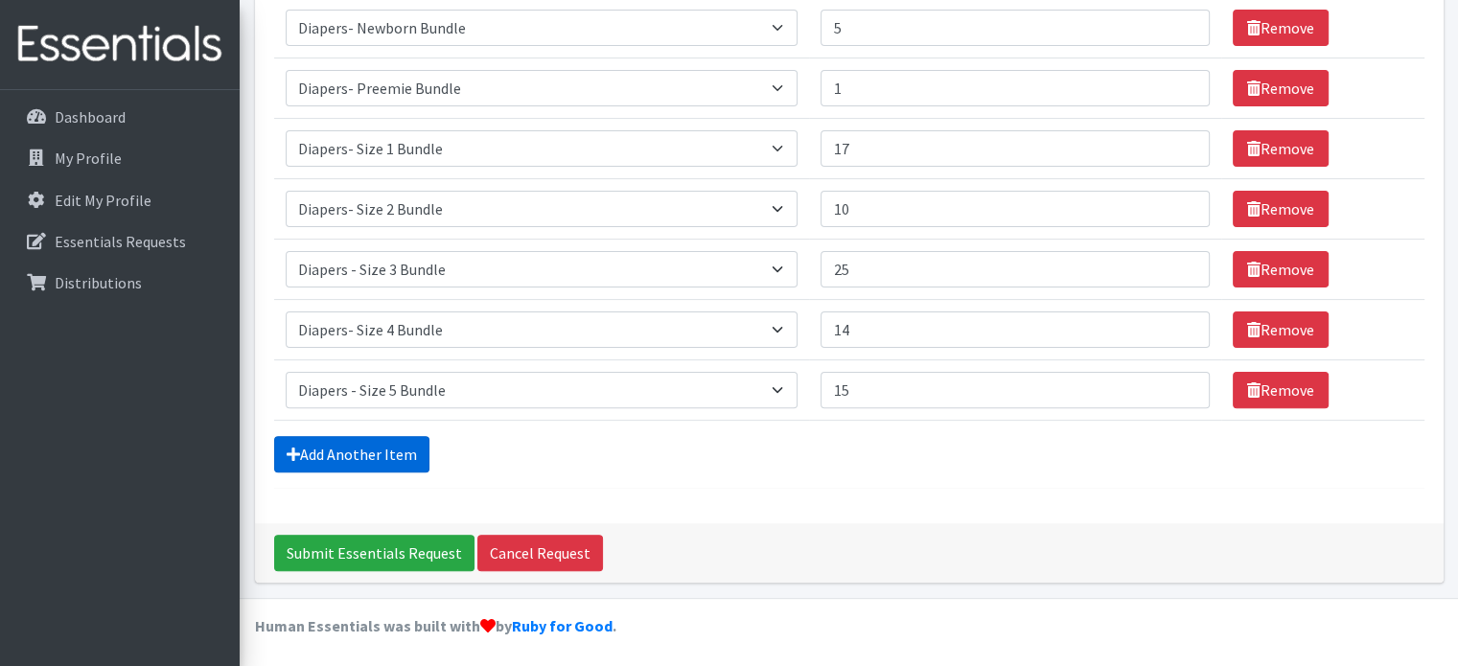
click at [363, 454] on link "Add Another Item" at bounding box center [351, 454] width 155 height 36
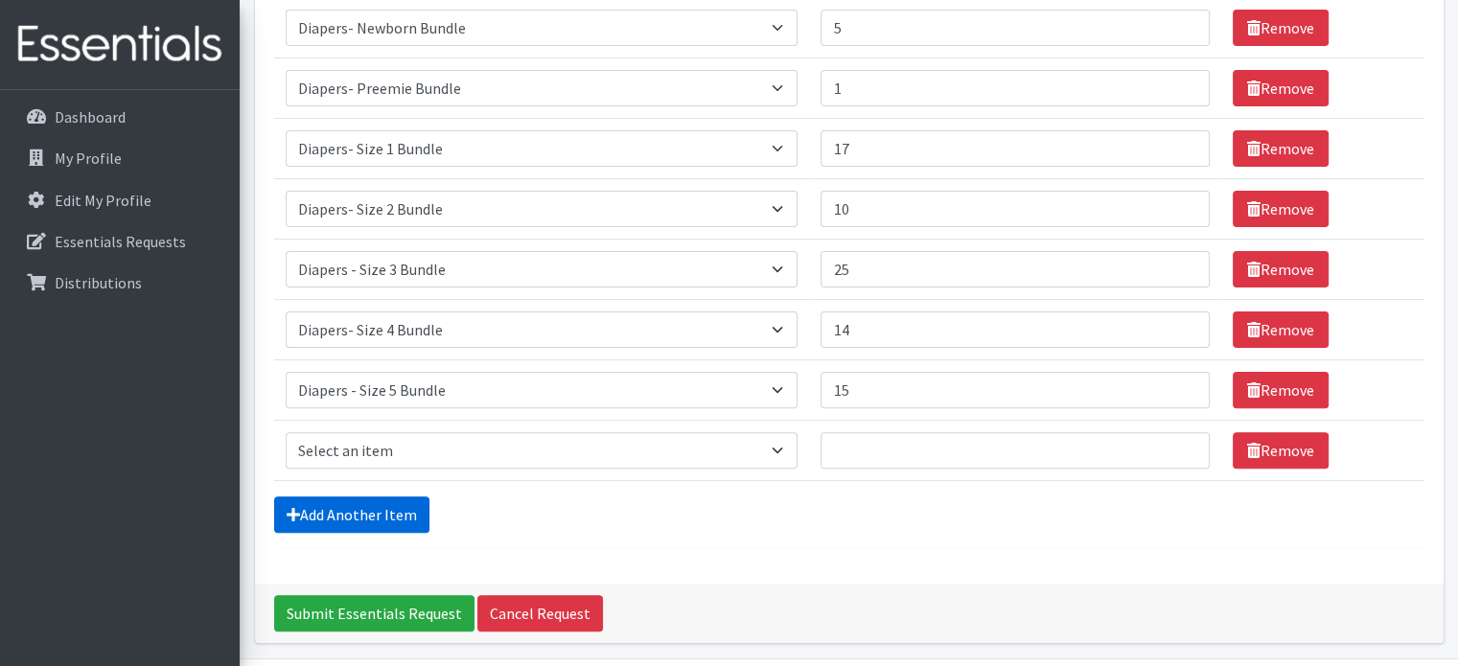
scroll to position [573, 0]
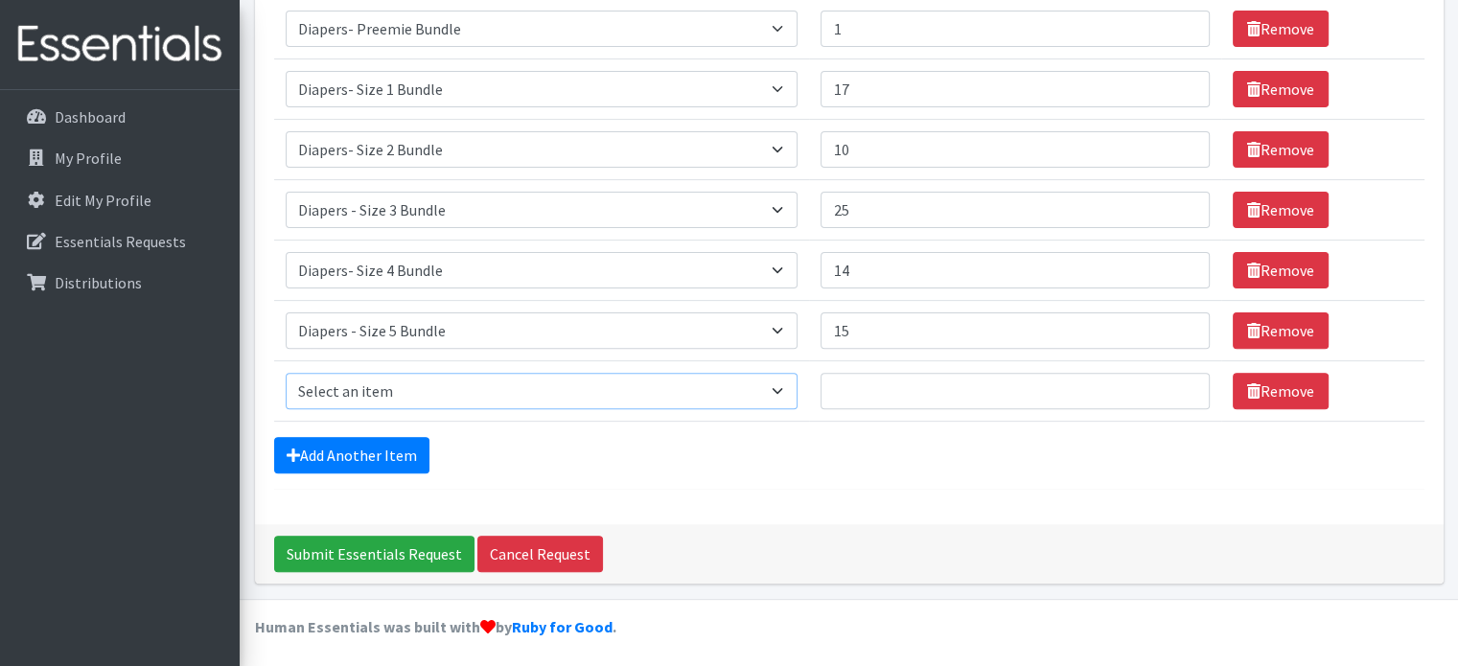
click at [356, 387] on select "Select an item Diaper - 2T/3T Bundle Diapers - 3T/4T Bundle Diapers - 4T/5T Bun…" at bounding box center [542, 391] width 513 height 36
select select "14878"
click at [286, 373] on select "Select an item Diaper - 2T/3T Bundle Diapers - 3T/4T Bundle Diapers - 4T/5T Bun…" at bounding box center [542, 391] width 513 height 36
click at [895, 383] on input "Quantity" at bounding box center [1015, 391] width 388 height 36
type input "15"
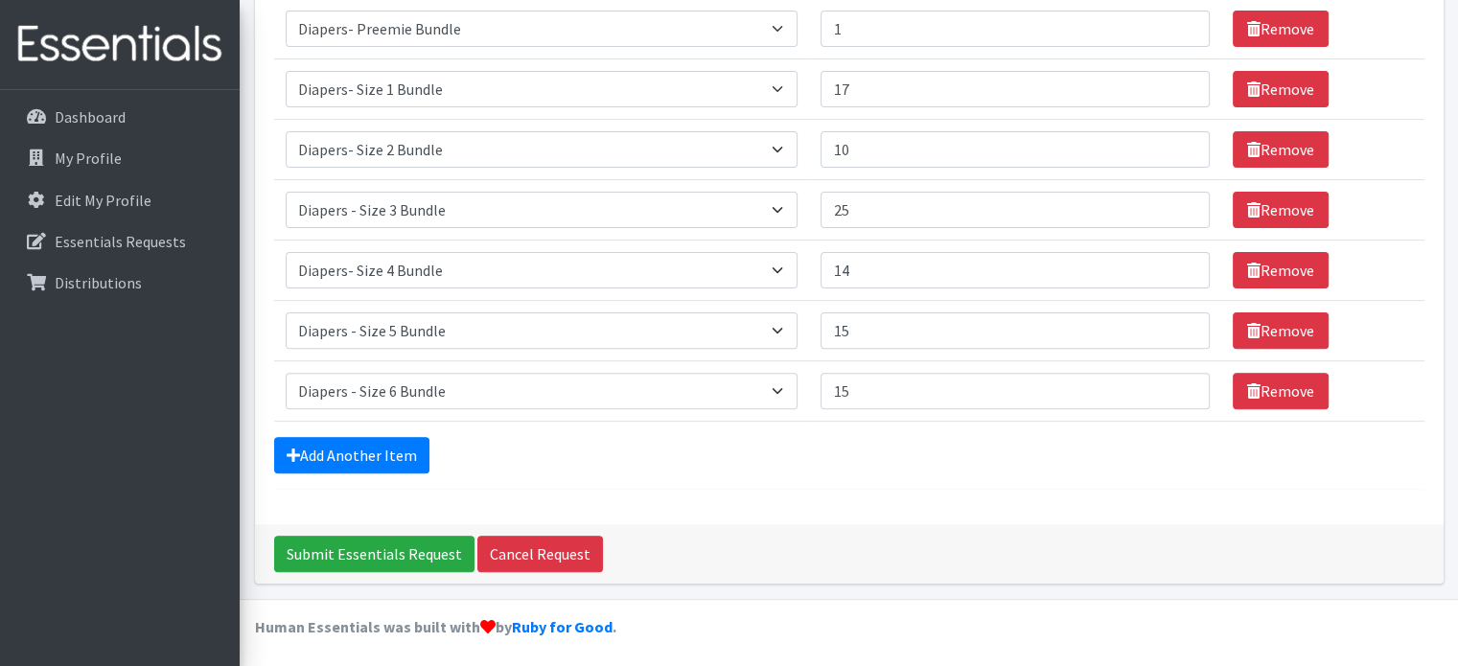
click at [694, 467] on div "Add Another Item" at bounding box center [849, 455] width 1151 height 36
click at [386, 457] on link "Add Another Item" at bounding box center [351, 455] width 155 height 36
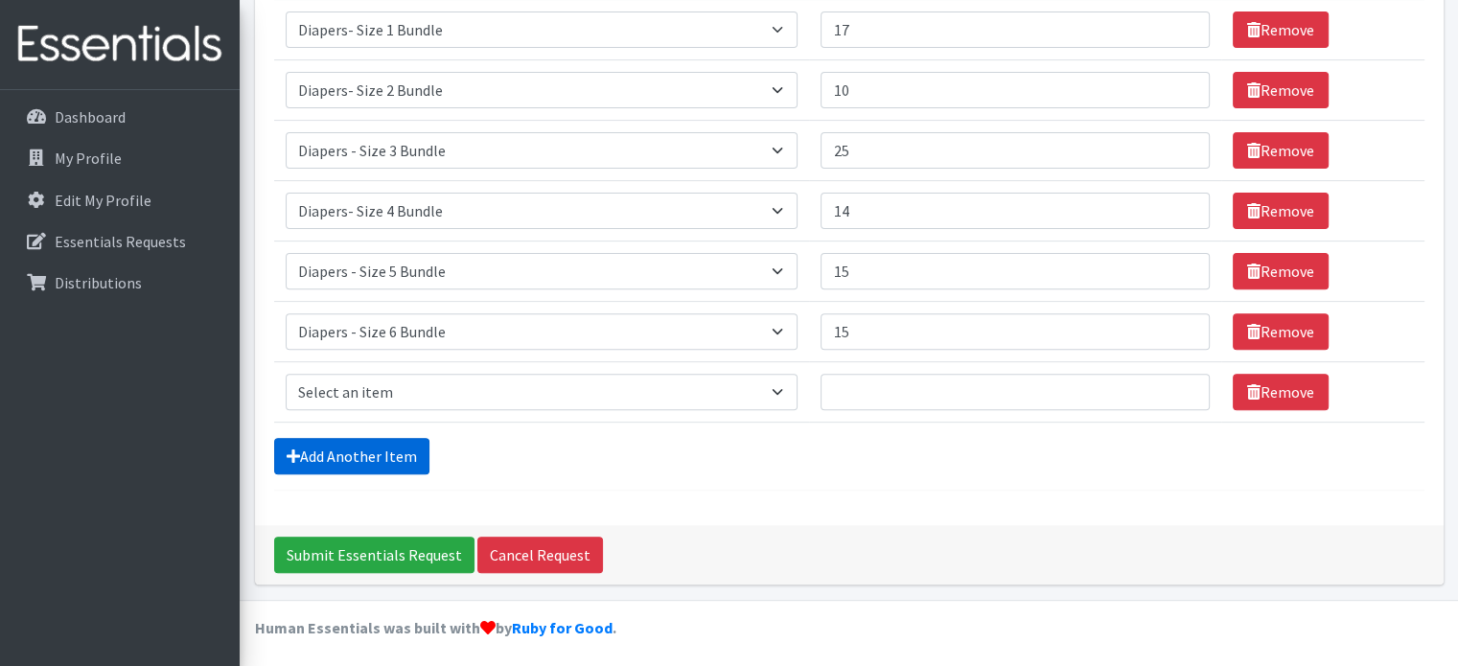
scroll to position [634, 0]
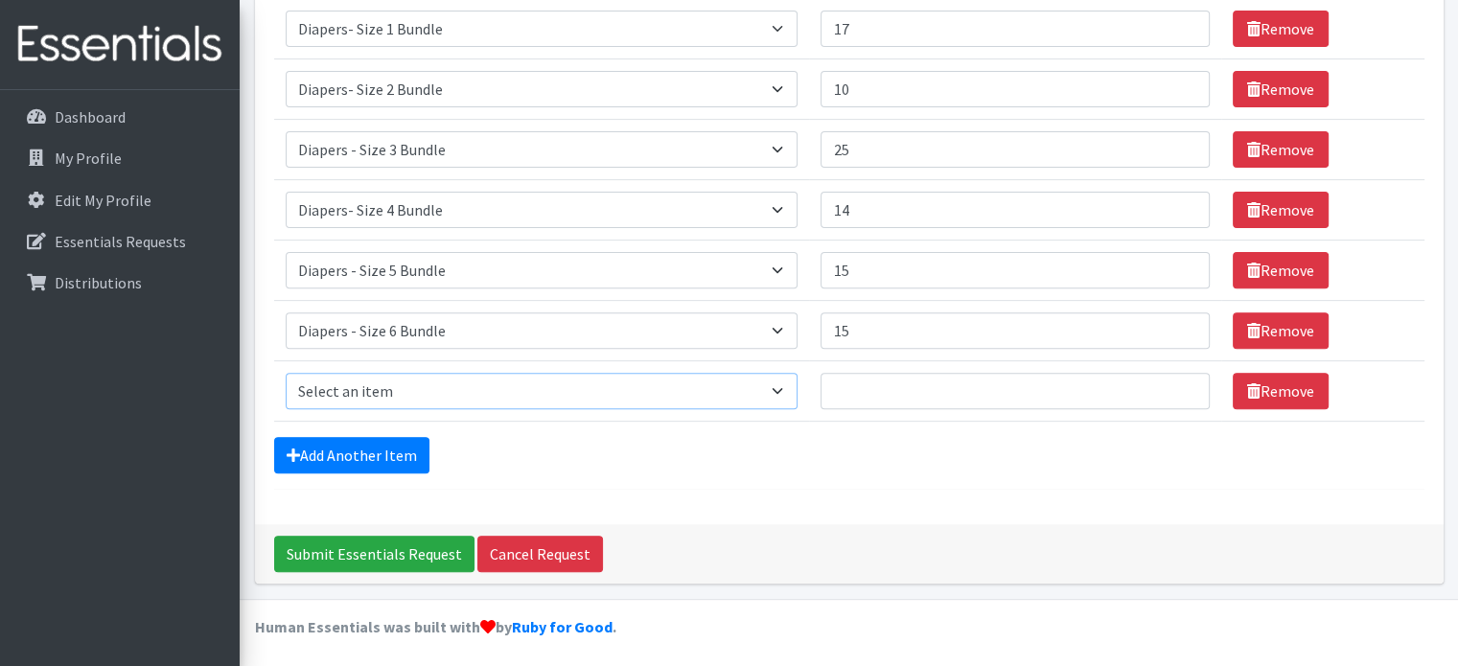
click at [390, 398] on select "Select an item Diaper - 2T/3T Bundle Diapers - 3T/4T Bundle Diapers - 4T/5T Bun…" at bounding box center [542, 391] width 513 height 36
select select "14889"
click at [286, 373] on select "Select an item Diaper - 2T/3T Bundle Diapers - 3T/4T Bundle Diapers - 4T/5T Bun…" at bounding box center [542, 391] width 513 height 36
click at [861, 380] on input "Quantity" at bounding box center [1015, 391] width 388 height 36
type input "35"
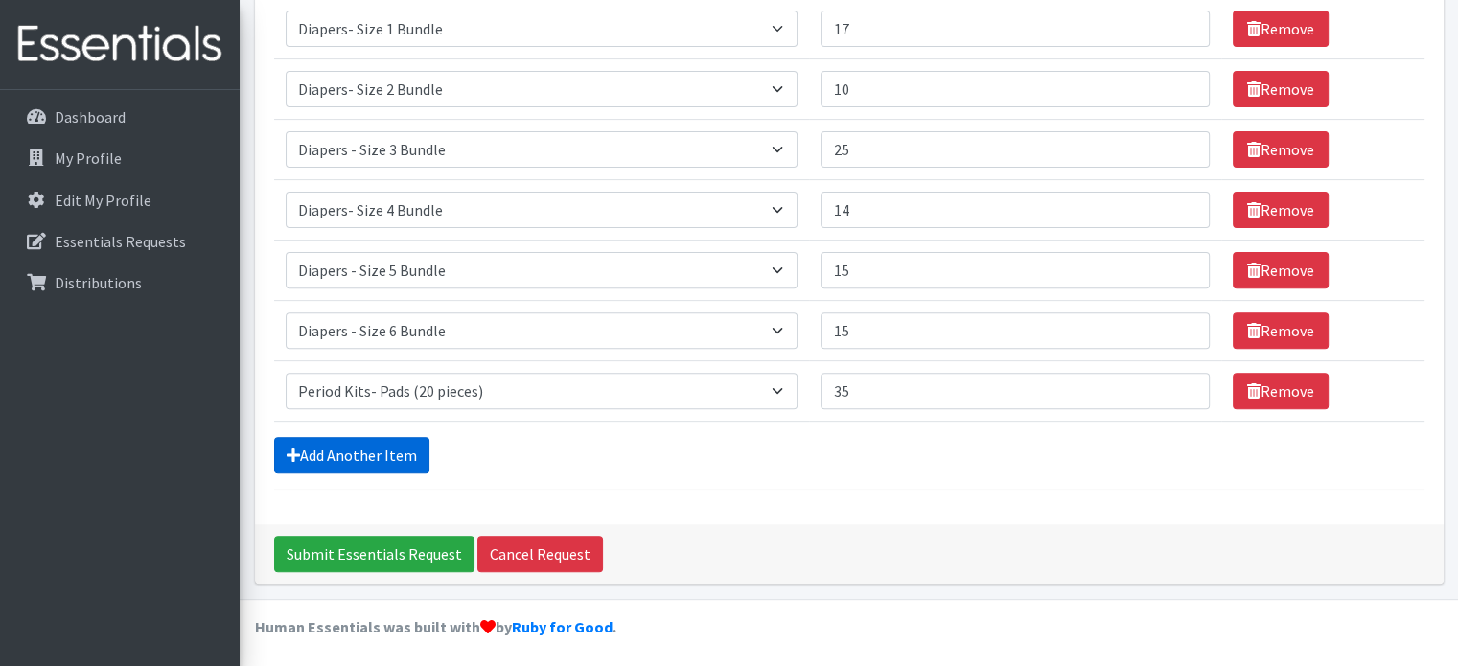
click at [367, 454] on link "Add Another Item" at bounding box center [351, 455] width 155 height 36
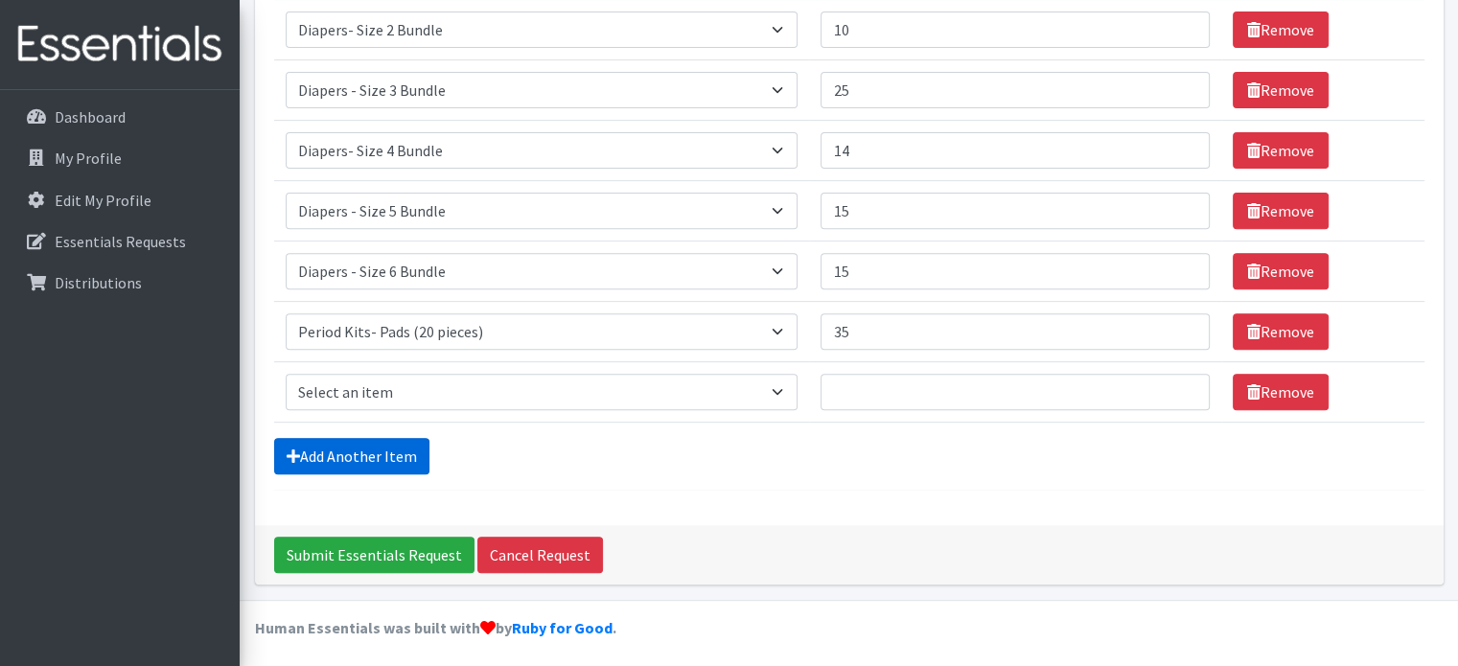
scroll to position [694, 0]
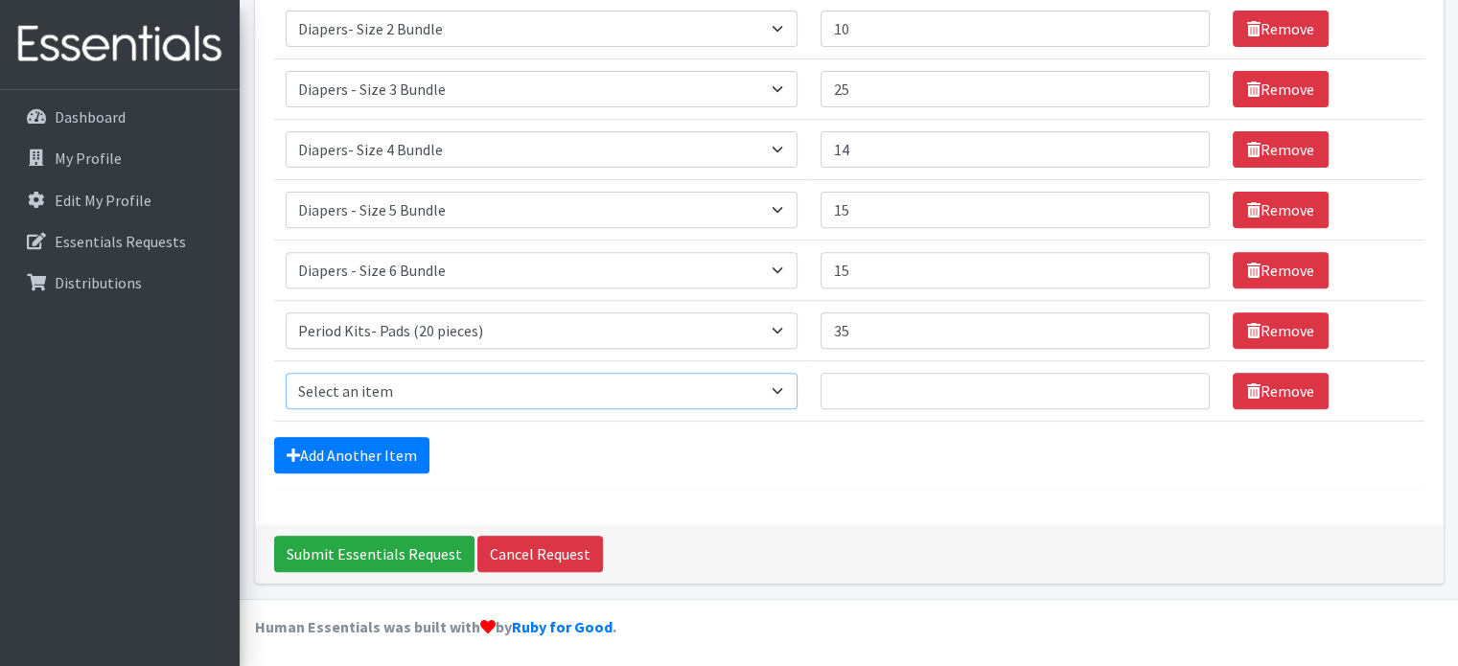
click at [463, 401] on select "Select an item Diaper - 2T/3T Bundle Diapers - 3T/4T Bundle Diapers - 4T/5T Bun…" at bounding box center [542, 391] width 513 height 36
select select "2200"
click at [286, 373] on select "Select an item Diaper - 2T/3T Bundle Diapers - 3T/4T Bundle Diapers - 4T/5T Bun…" at bounding box center [542, 391] width 513 height 36
click at [867, 394] on input "Quantity" at bounding box center [1015, 391] width 388 height 36
type input "50"
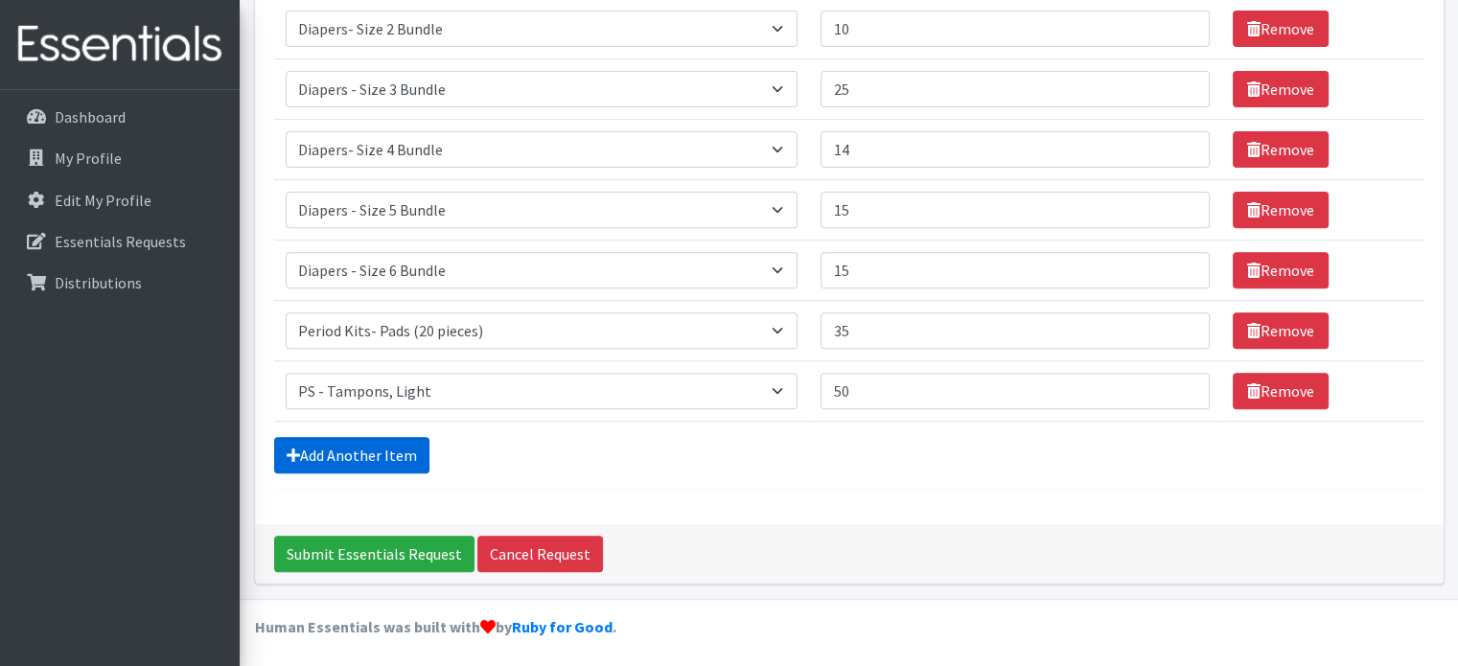
click at [362, 457] on link "Add Another Item" at bounding box center [351, 455] width 155 height 36
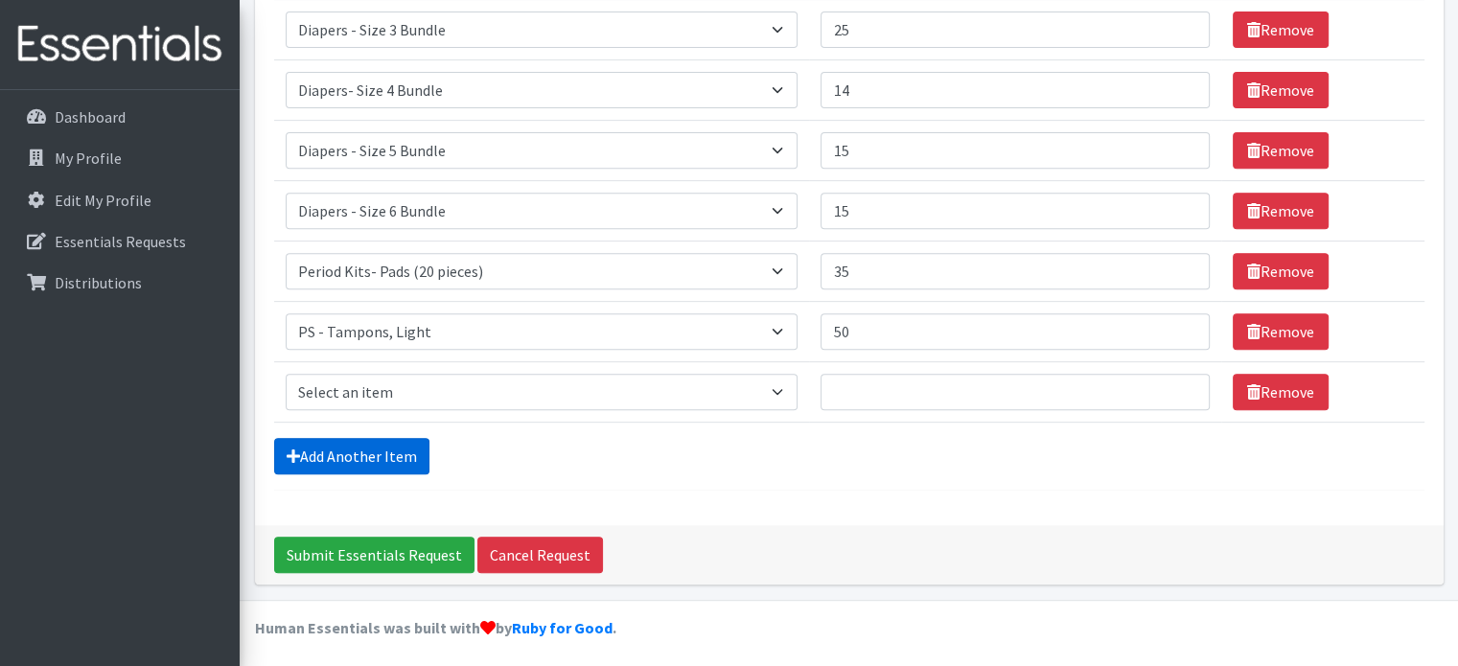
scroll to position [755, 0]
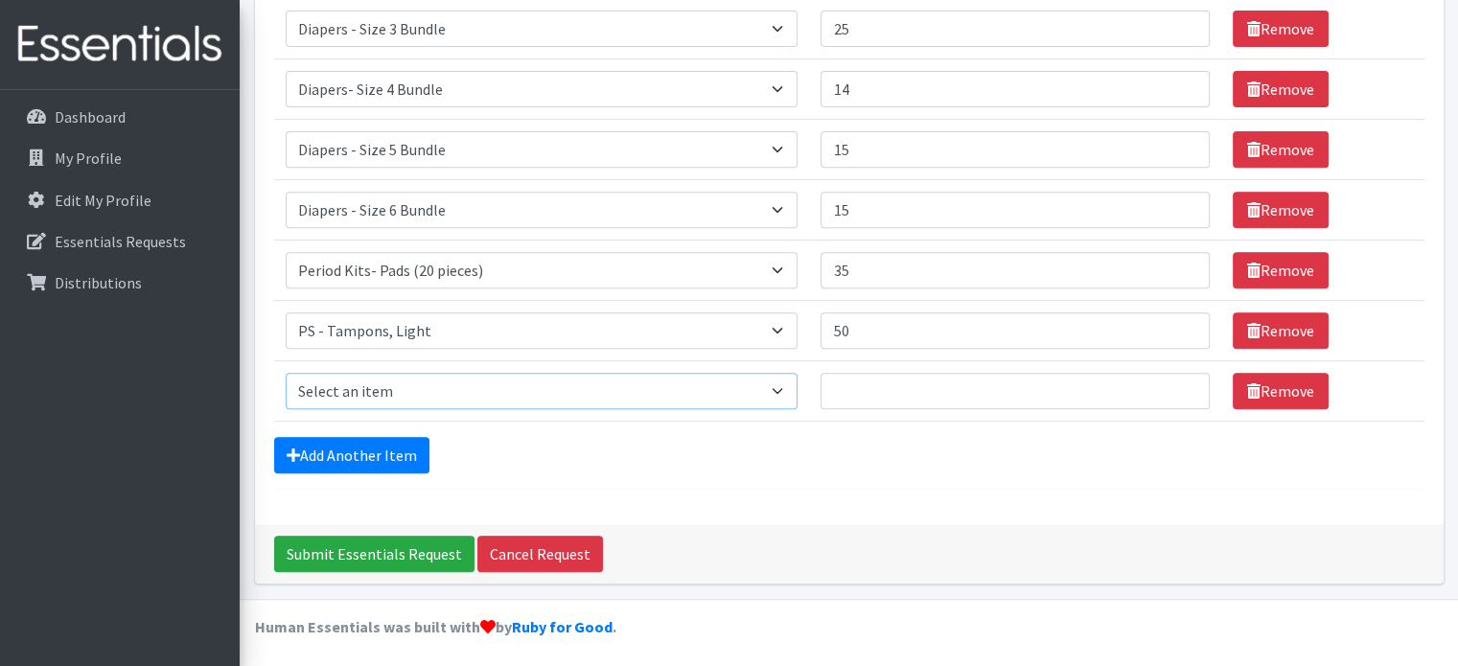
click at [454, 388] on select "Select an item Diaper - 2T/3T Bundle Diapers - 3T/4T Bundle Diapers - 4T/5T Bun…" at bounding box center [542, 391] width 513 height 36
select select "2202"
click at [286, 373] on select "Select an item Diaper - 2T/3T Bundle Diapers - 3T/4T Bundle Diapers - 4T/5T Bun…" at bounding box center [542, 391] width 513 height 36
click at [853, 384] on input "Quantity" at bounding box center [1015, 391] width 388 height 36
type input "150"
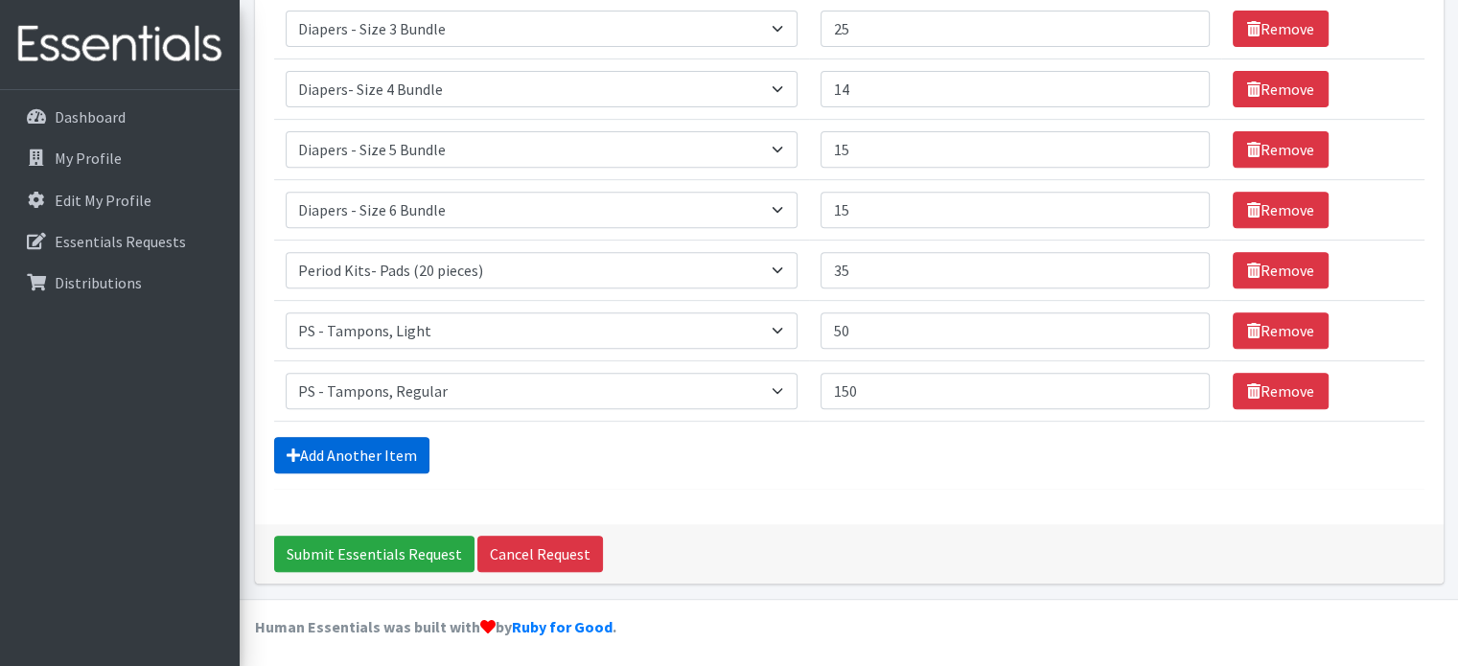
click at [368, 452] on link "Add Another Item" at bounding box center [351, 455] width 155 height 36
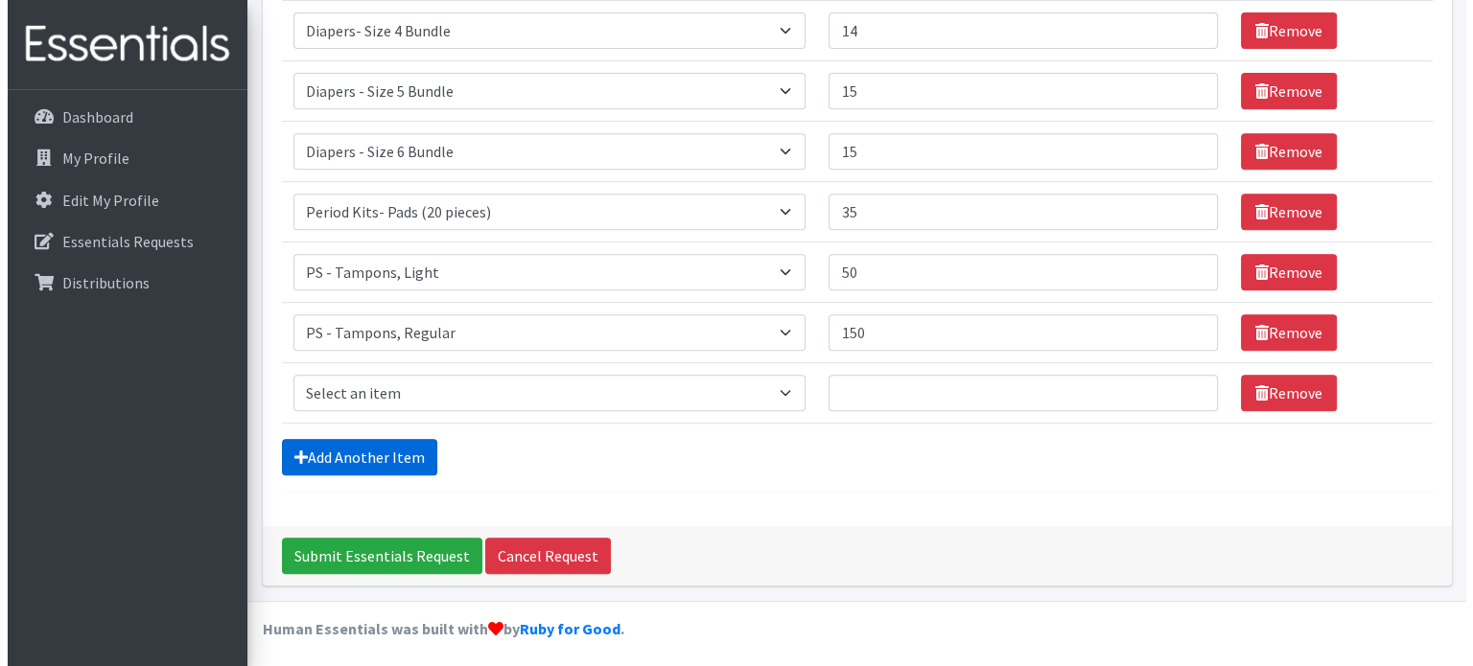
scroll to position [814, 0]
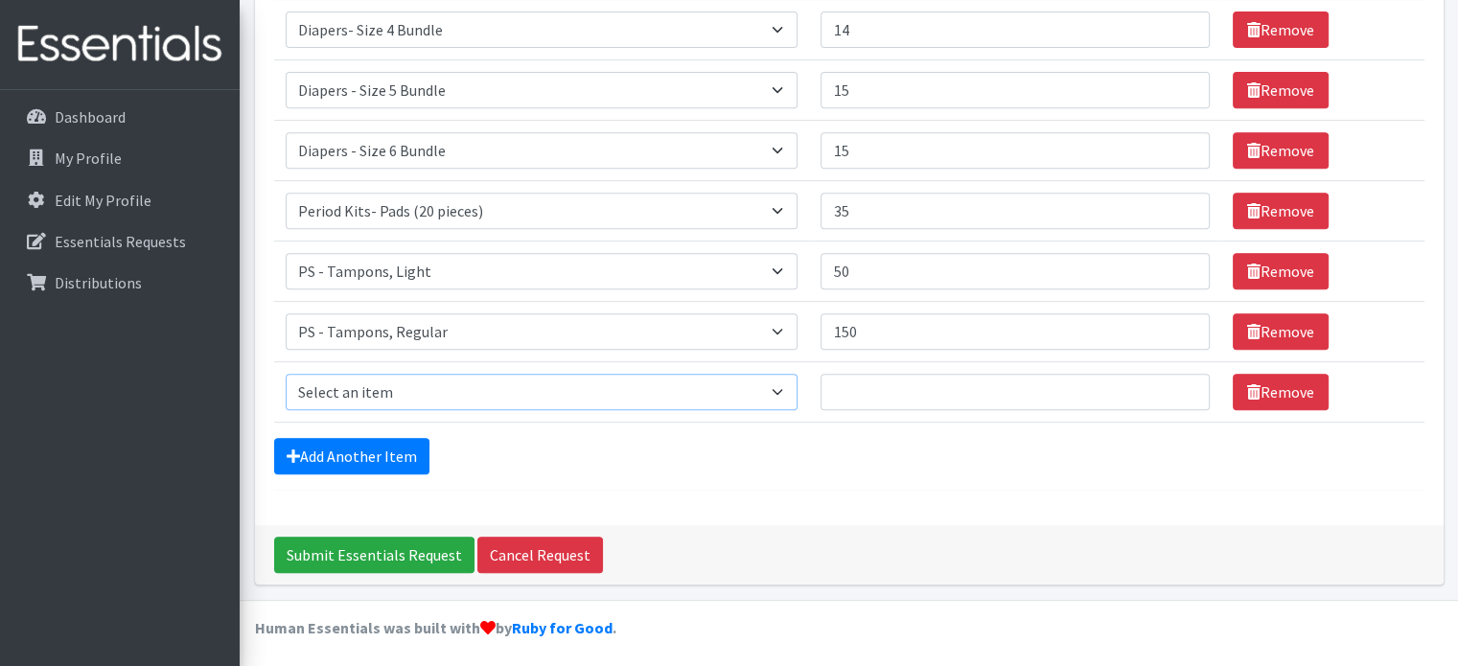
click at [360, 391] on select "Select an item Diaper - 2T/3T Bundle Diapers - 3T/4T Bundle Diapers - 4T/5T Bun…" at bounding box center [542, 392] width 513 height 36
click at [286, 374] on select "Select an item Diaper - 2T/3T Bundle Diapers - 3T/4T Bundle Diapers - 4T/5T Bun…" at bounding box center [542, 392] width 513 height 36
click at [399, 394] on select "Select an item Diaper - 2T/3T Bundle Diapers - 3T/4T Bundle Diapers - 4T/5T Bun…" at bounding box center [542, 392] width 513 height 36
select select "2201"
click at [286, 374] on select "Select an item Diaper - 2T/3T Bundle Diapers - 3T/4T Bundle Diapers - 4T/5T Bun…" at bounding box center [542, 392] width 513 height 36
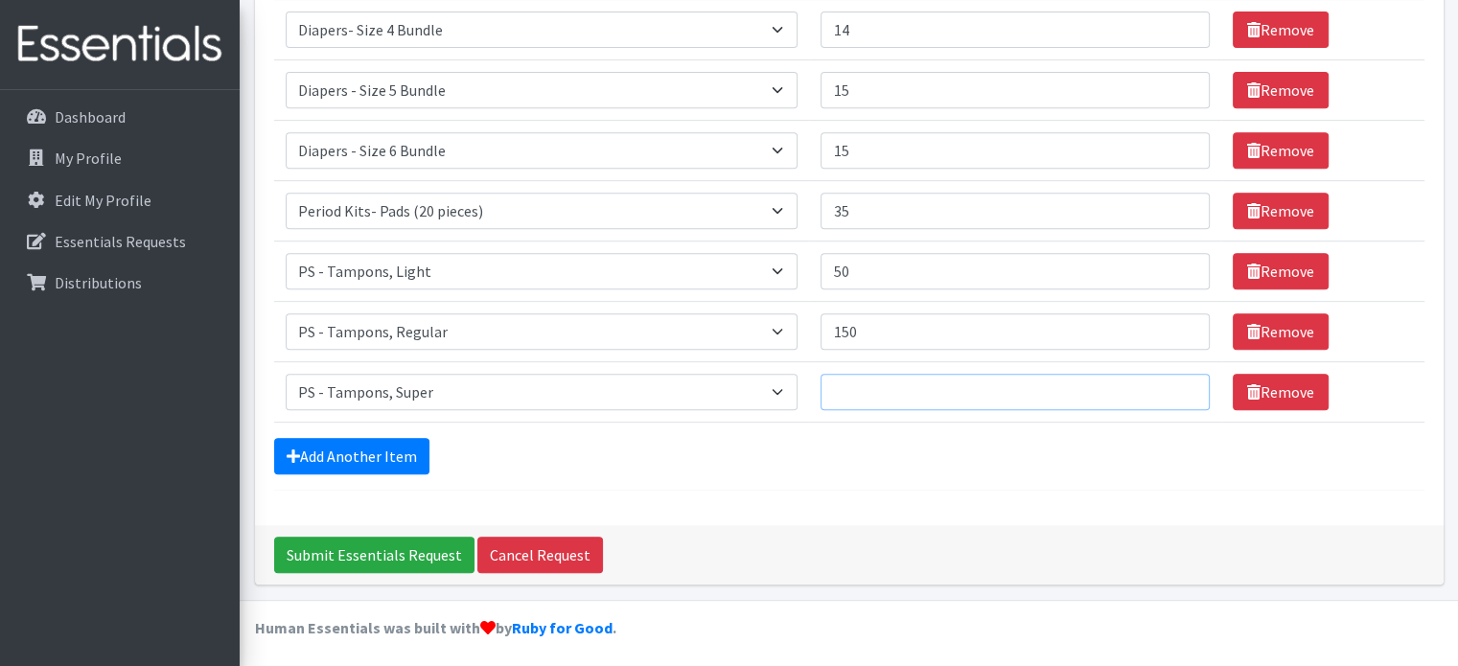
click at [913, 394] on input "Quantity" at bounding box center [1015, 392] width 388 height 36
type input "100"
click at [366, 555] on input "Submit Essentials Request" at bounding box center [374, 555] width 200 height 36
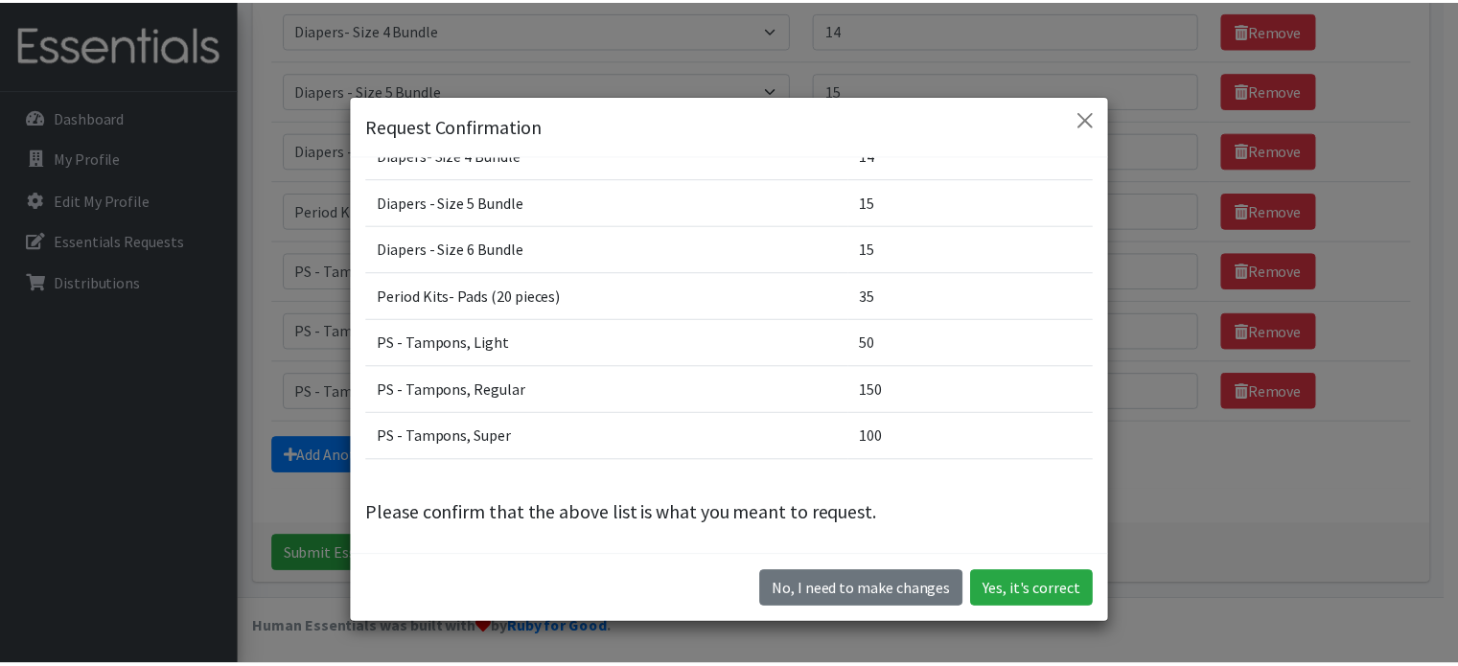
scroll to position [54, 0]
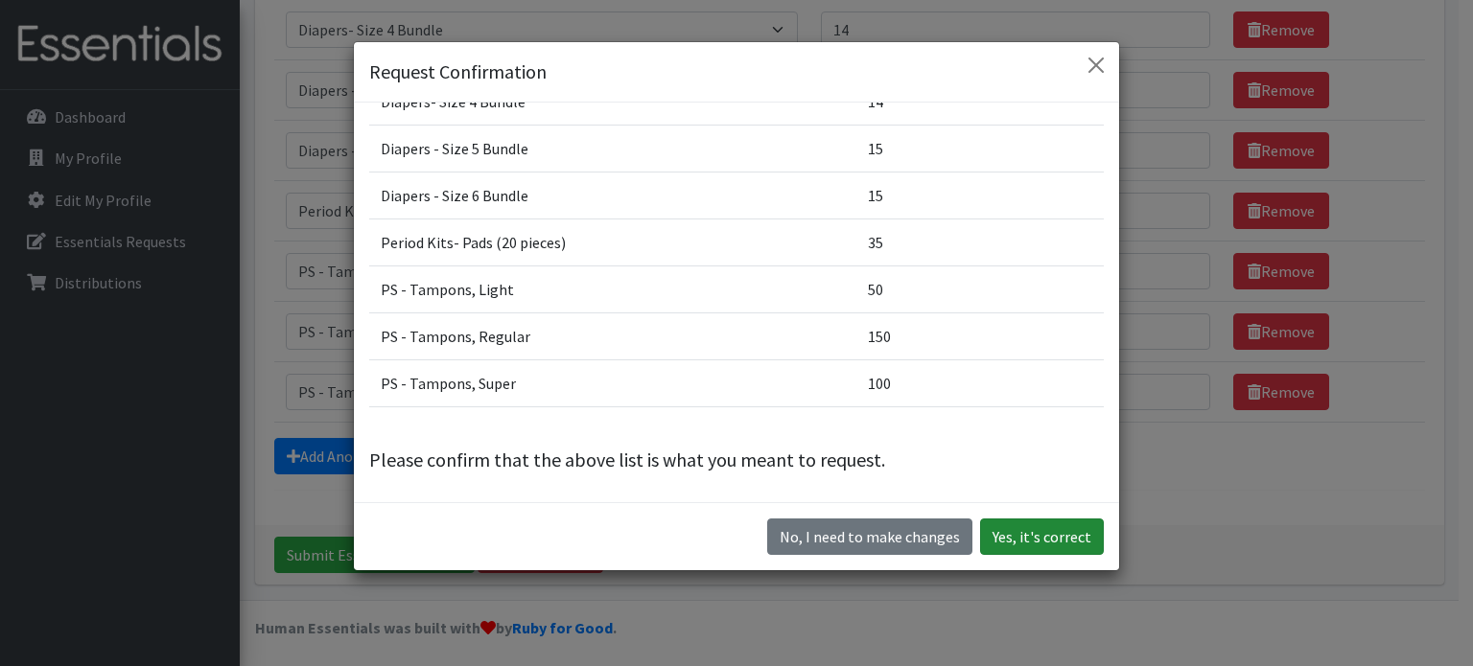
click at [1031, 535] on button "Yes, it's correct" at bounding box center [1042, 537] width 124 height 36
